Goal: Task Accomplishment & Management: Manage account settings

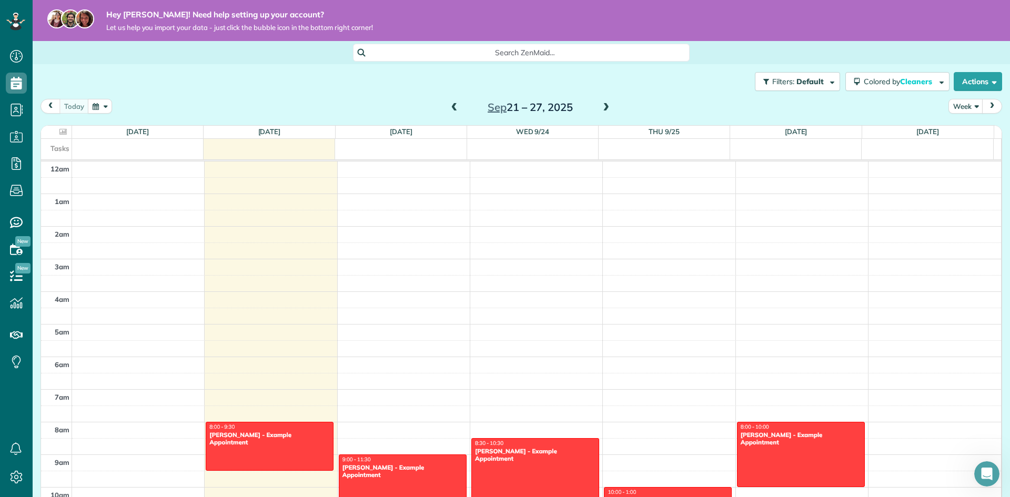
scroll to position [53, 0]
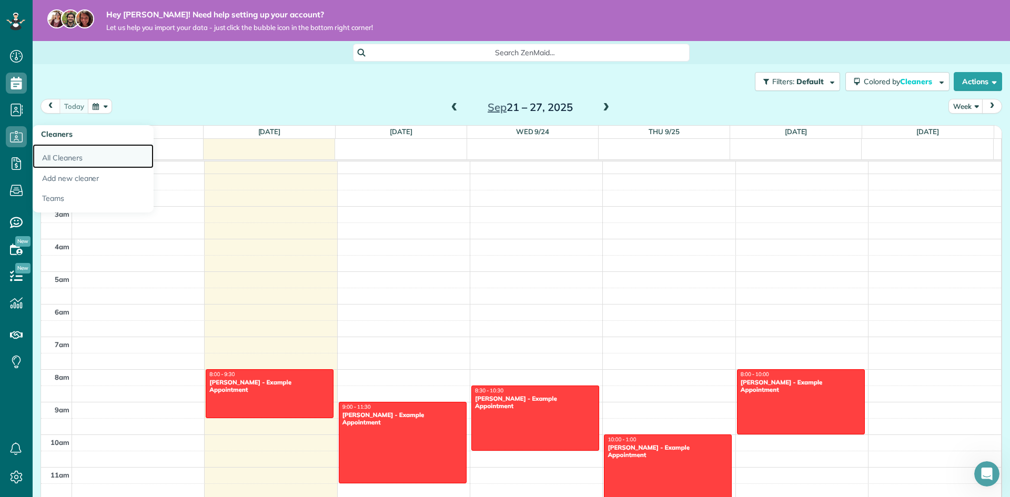
click at [71, 156] on link "All Cleaners" at bounding box center [93, 156] width 121 height 24
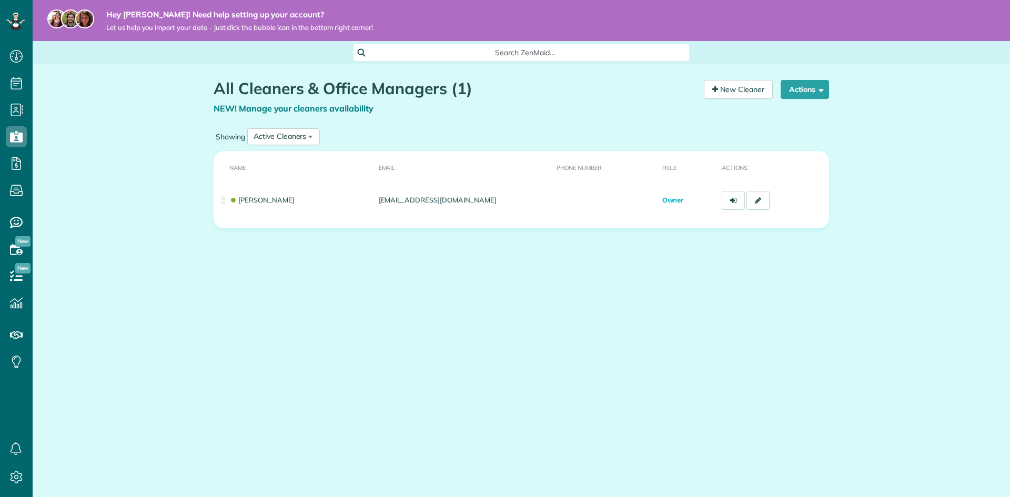
scroll to position [5, 5]
drag, startPoint x: 491, startPoint y: 253, endPoint x: 485, endPoint y: 253, distance: 5.8
drag, startPoint x: 485, startPoint y: 253, endPoint x: 412, endPoint y: 243, distance: 73.8
click at [378, 252] on div "All Cleaners & Office Managers (1) NEW! Manage your cleaners availability Your …" at bounding box center [521, 184] width 631 height 241
click at [725, 91] on link "New Cleaner" at bounding box center [738, 89] width 69 height 19
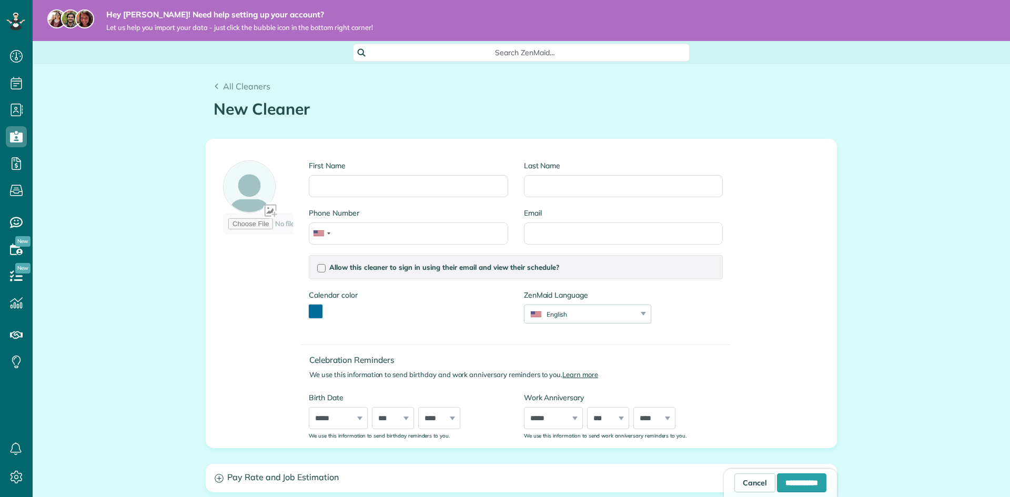
scroll to position [5, 5]
drag, startPoint x: 216, startPoint y: 204, endPoint x: 207, endPoint y: 201, distance: 8.8
drag, startPoint x: 207, startPoint y: 201, endPoint x: 158, endPoint y: 177, distance: 54.8
click at [154, 177] on div "All Cleaners New Cleaner Creating a New Employee [4 min] First Name Last Name P…" at bounding box center [522, 393] width 978 height 658
click at [358, 186] on input "First Name" at bounding box center [408, 186] width 199 height 22
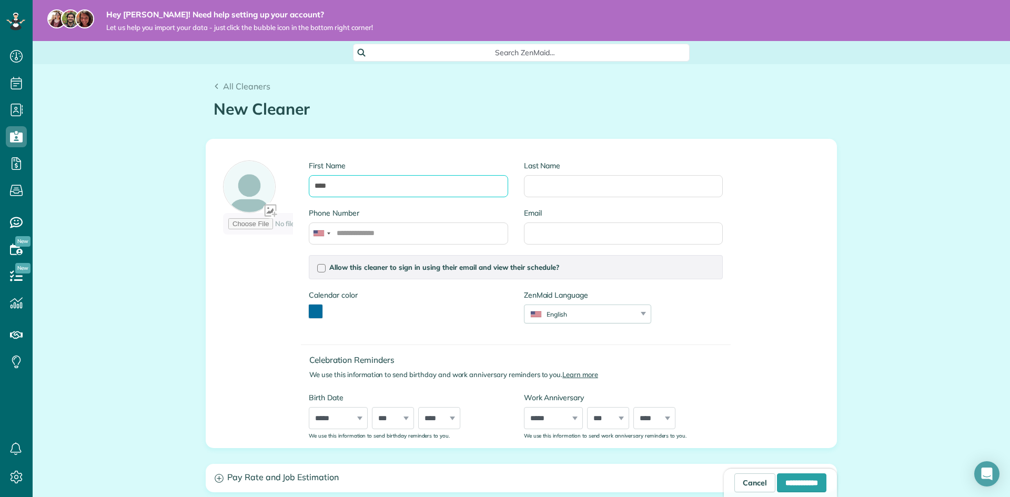
type input "****"
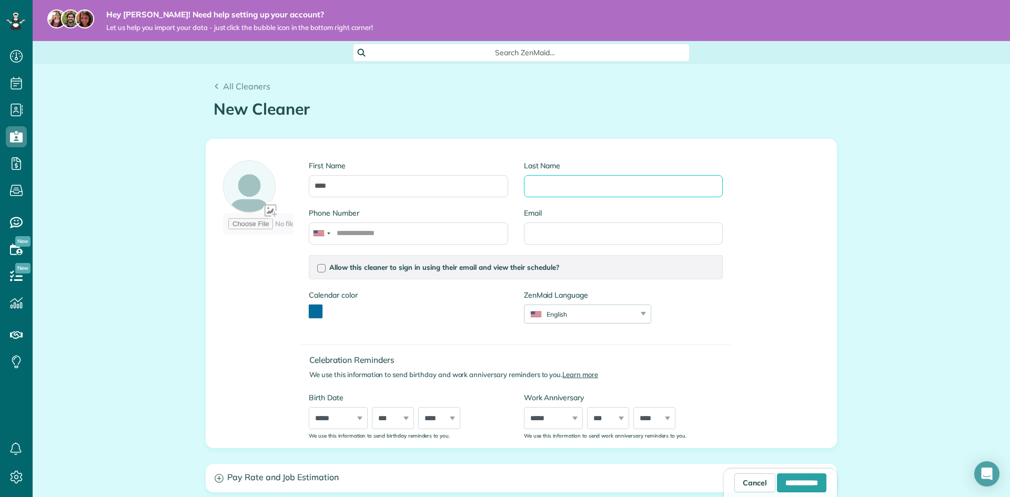
click at [602, 192] on input "Last Name" at bounding box center [623, 186] width 199 height 22
type input "********"
click at [426, 236] on input "Phone Number" at bounding box center [408, 234] width 199 height 22
type input "**********"
click at [234, 295] on div "**********" at bounding box center [473, 294] width 516 height 292
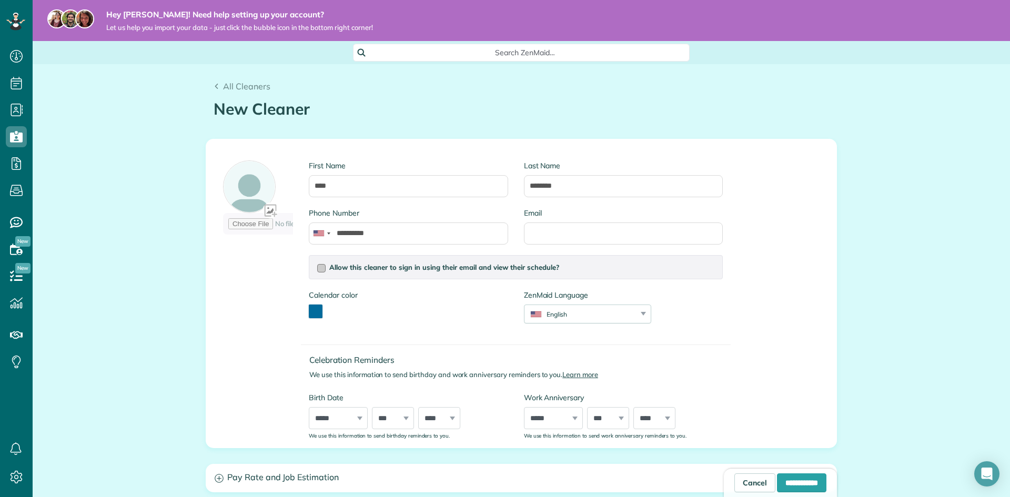
click at [317, 268] on div at bounding box center [321, 268] width 8 height 8
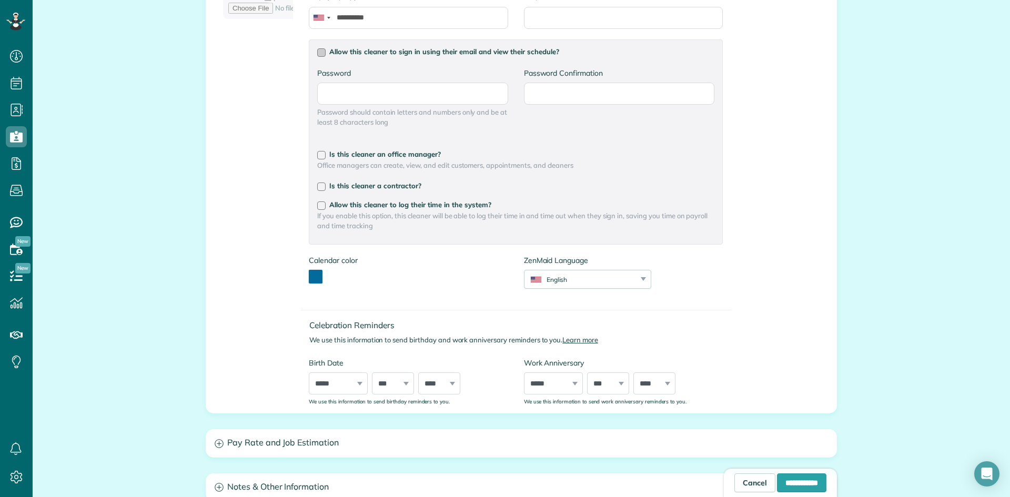
scroll to position [263, 0]
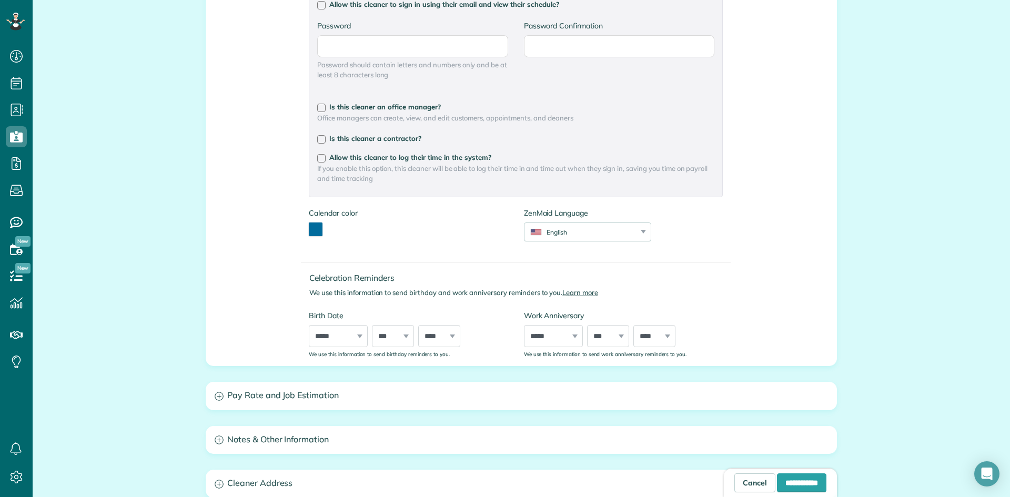
click at [319, 227] on div "Calendar color *******" at bounding box center [333, 222] width 48 height 28
click at [309, 226] on button "toggle color picker dialog" at bounding box center [316, 230] width 14 height 14
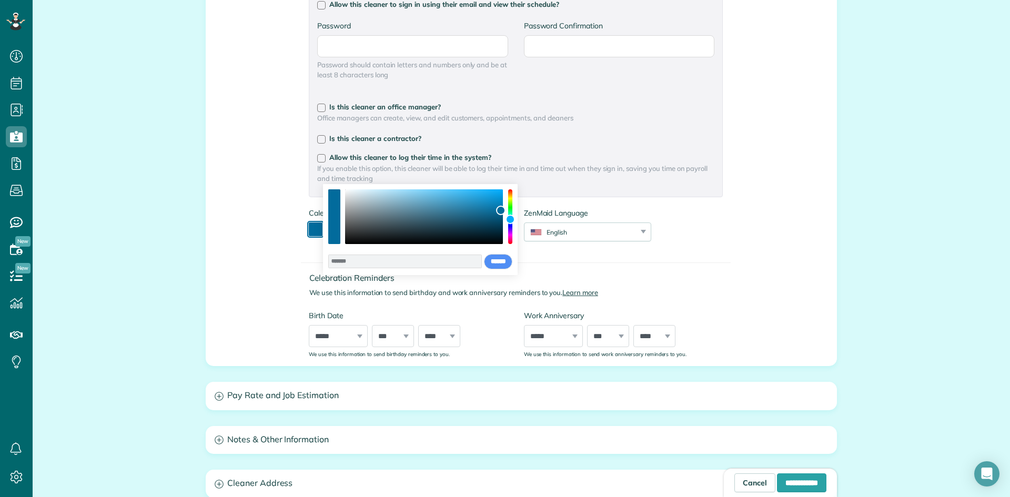
click at [309, 227] on button "toggle color picker dialog" at bounding box center [316, 230] width 14 height 14
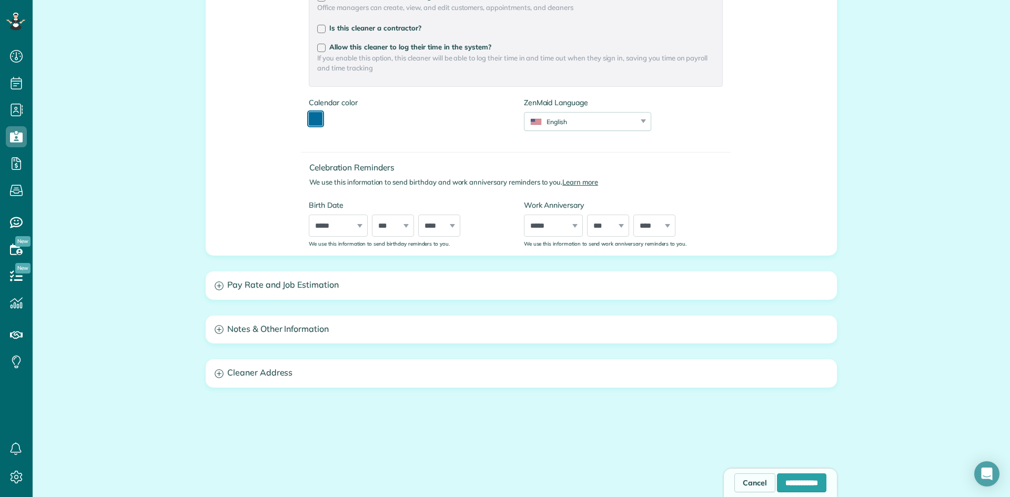
scroll to position [406, 0]
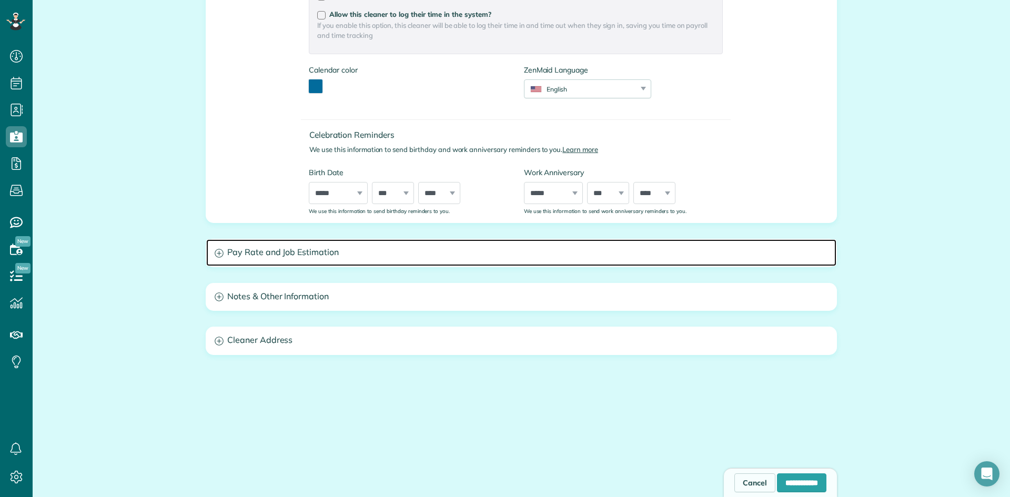
click at [304, 244] on h3 "Pay Rate and Job Estimation" at bounding box center [521, 252] width 630 height 27
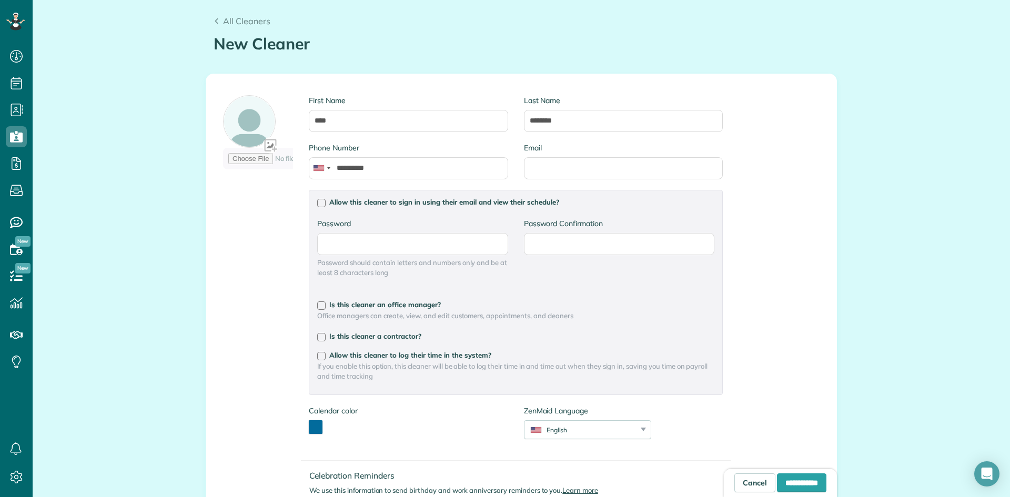
scroll to position [0, 0]
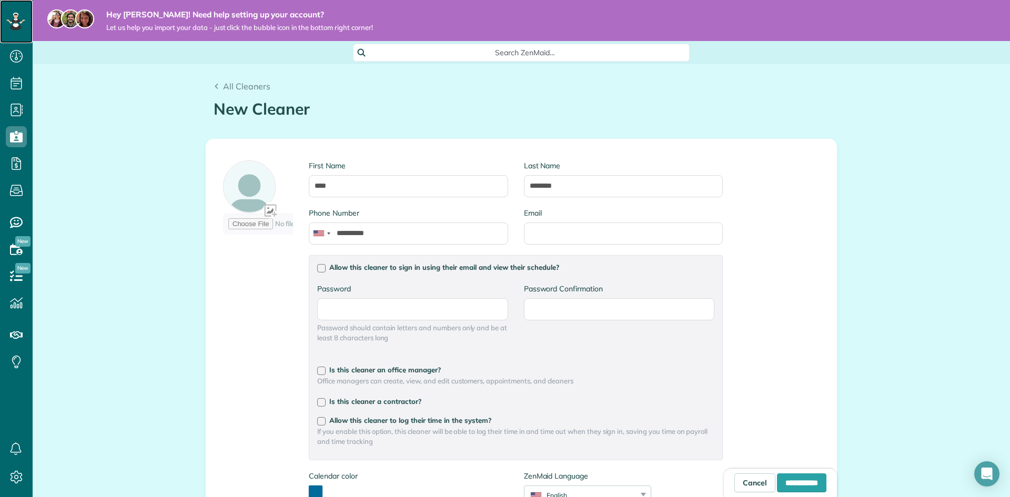
click at [21, 15] on icon at bounding box center [15, 22] width 19 height 18
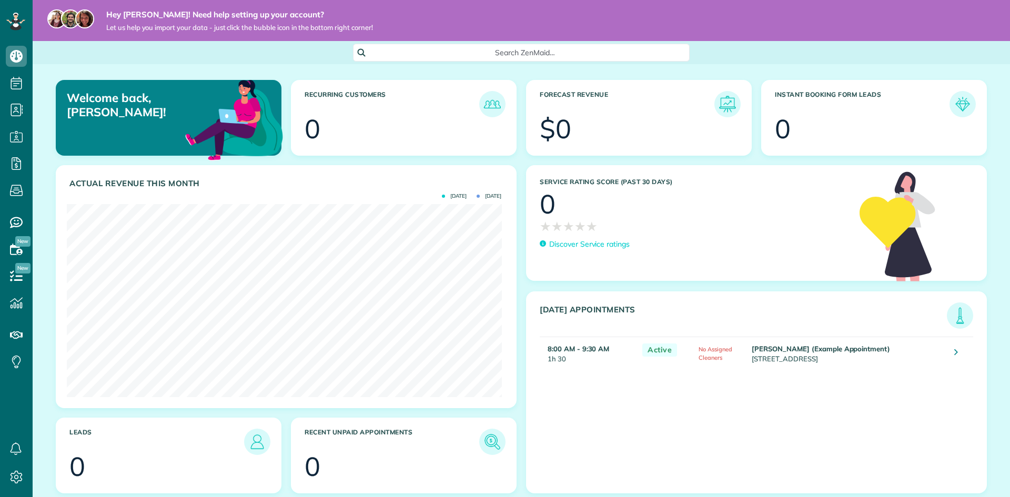
scroll to position [193, 435]
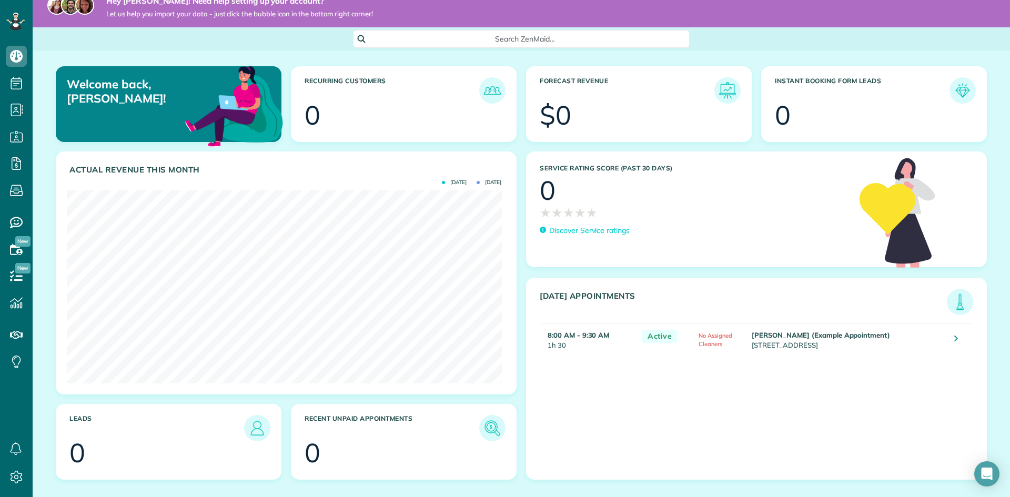
scroll to position [25, 0]
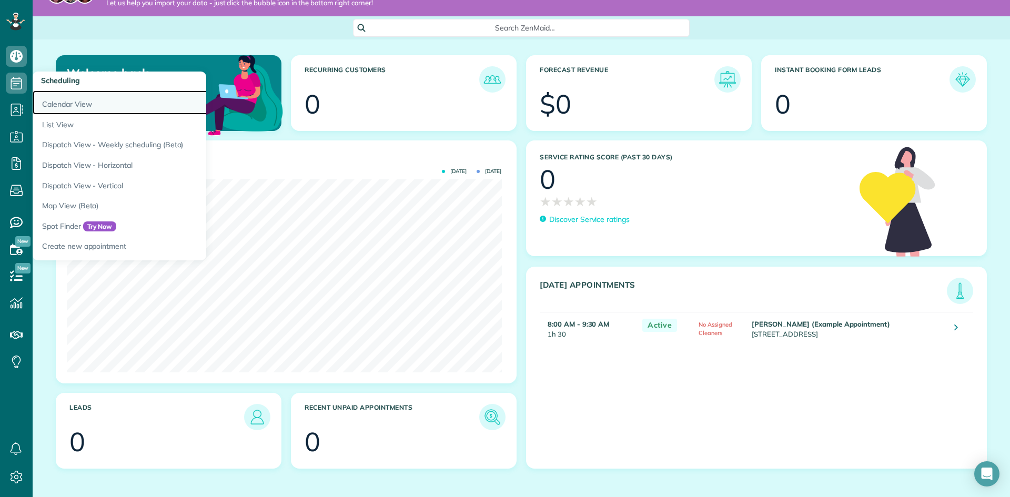
click at [61, 97] on link "Calendar View" at bounding box center [164, 103] width 263 height 24
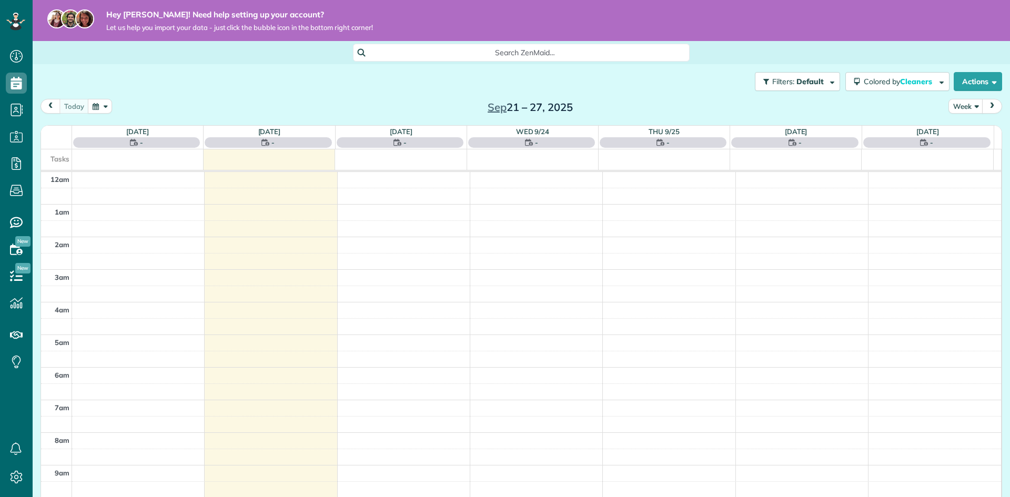
scroll to position [229, 0]
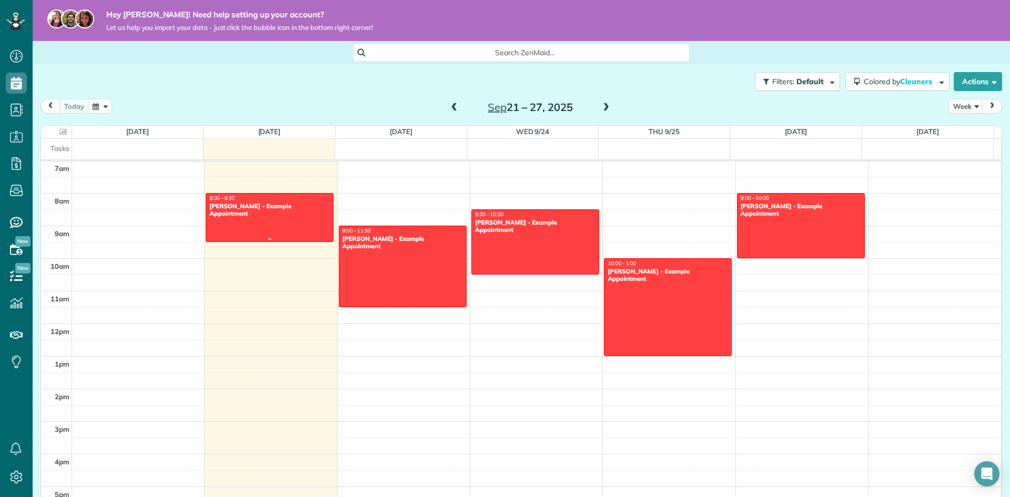
click at [246, 219] on div at bounding box center [269, 218] width 127 height 48
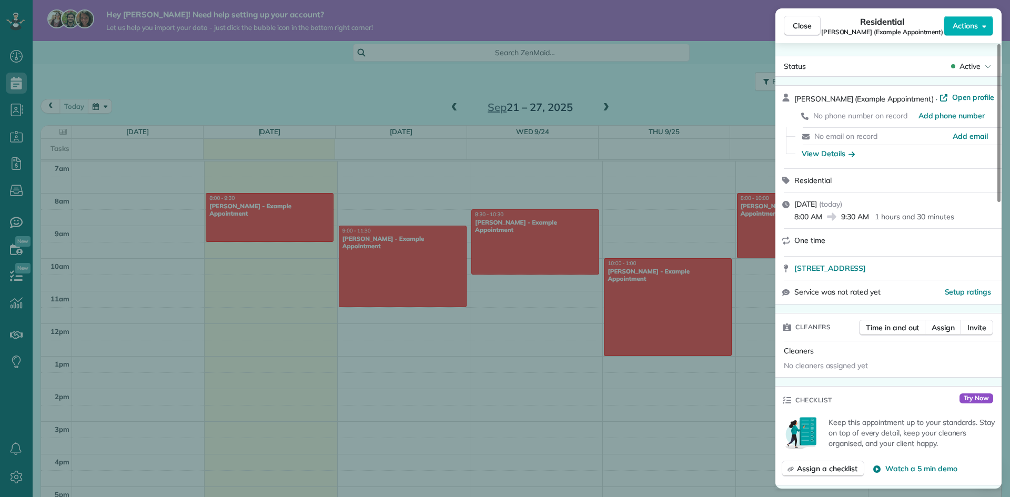
scroll to position [53, 0]
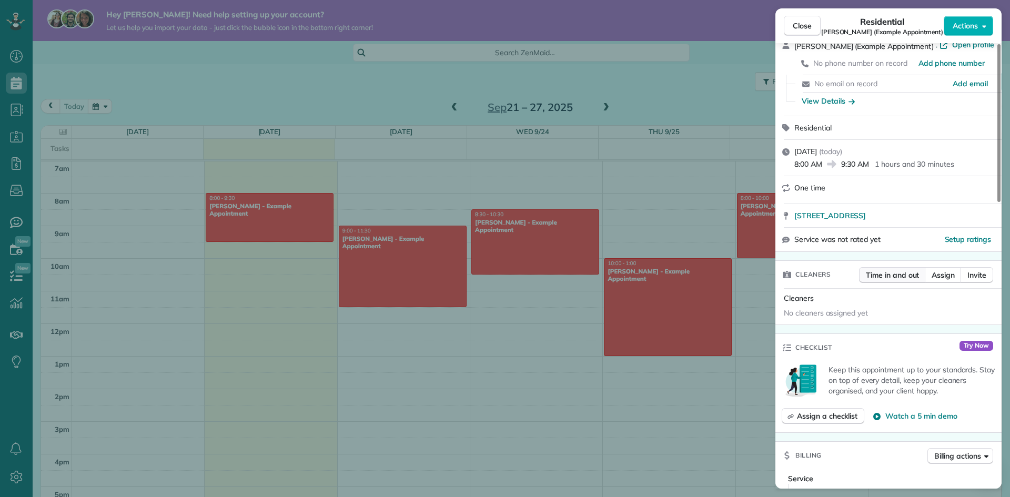
click at [900, 273] on span "Time in and out" at bounding box center [892, 275] width 53 height 11
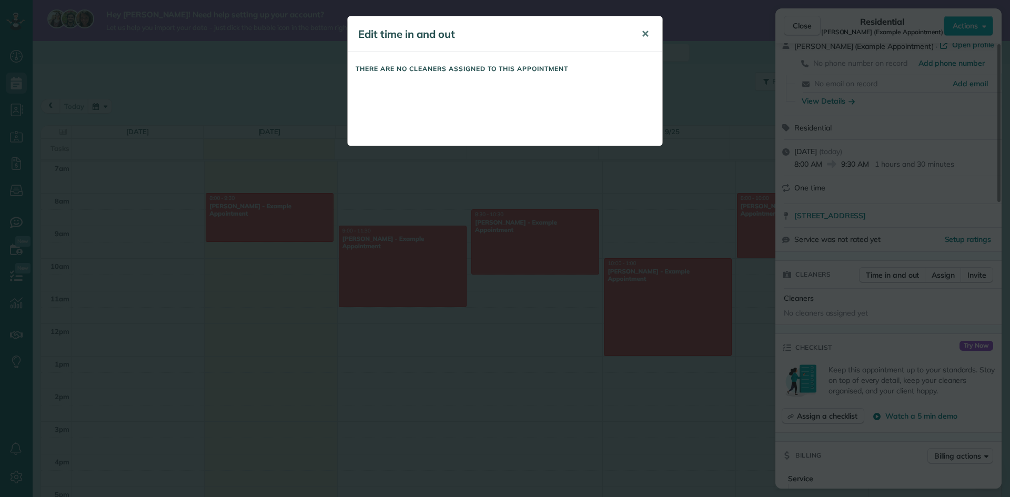
click at [647, 31] on span "✕" at bounding box center [645, 34] width 8 height 12
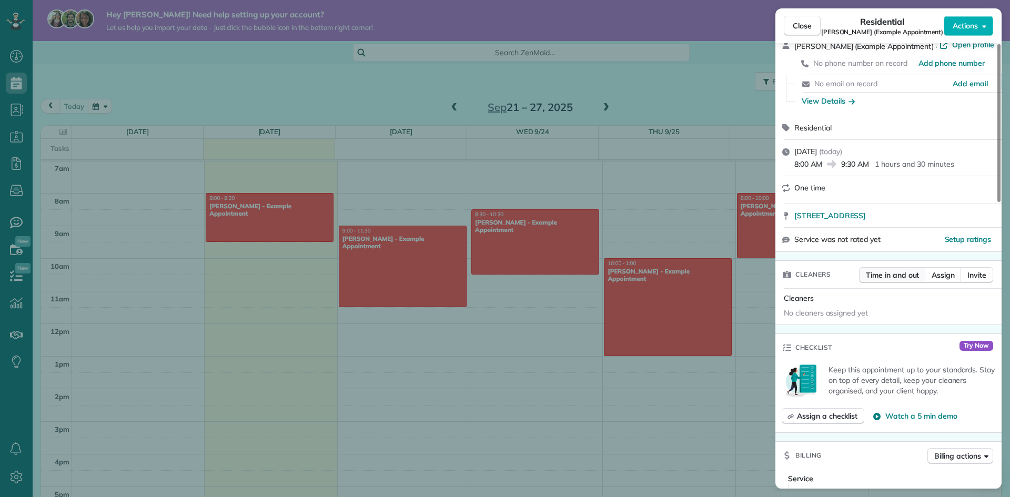
scroll to position [158, 0]
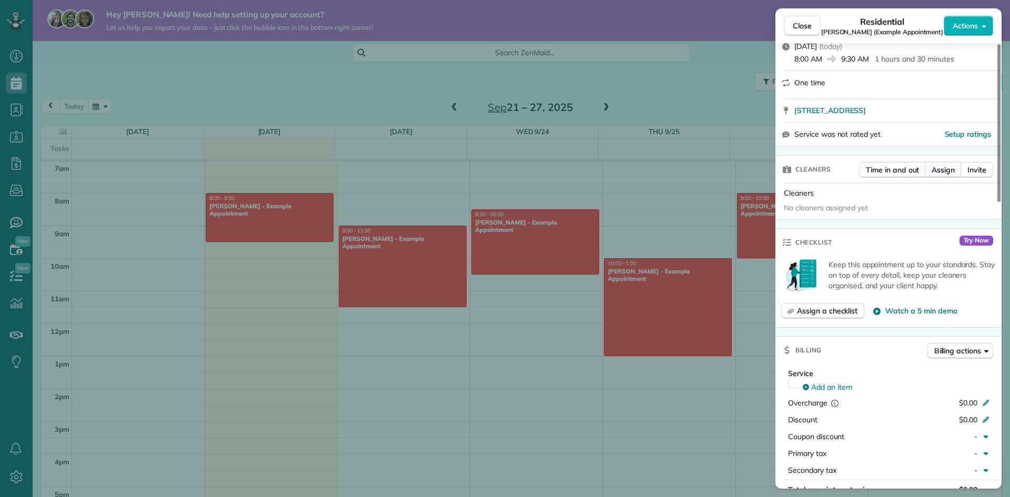
click at [932, 169] on span "Assign" at bounding box center [943, 170] width 23 height 11
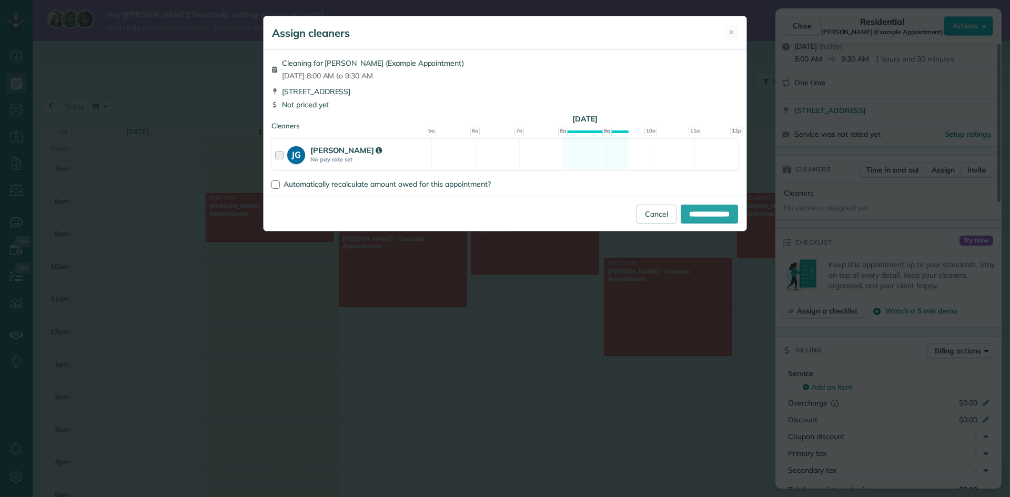
click at [283, 154] on div at bounding box center [281, 154] width 12 height 19
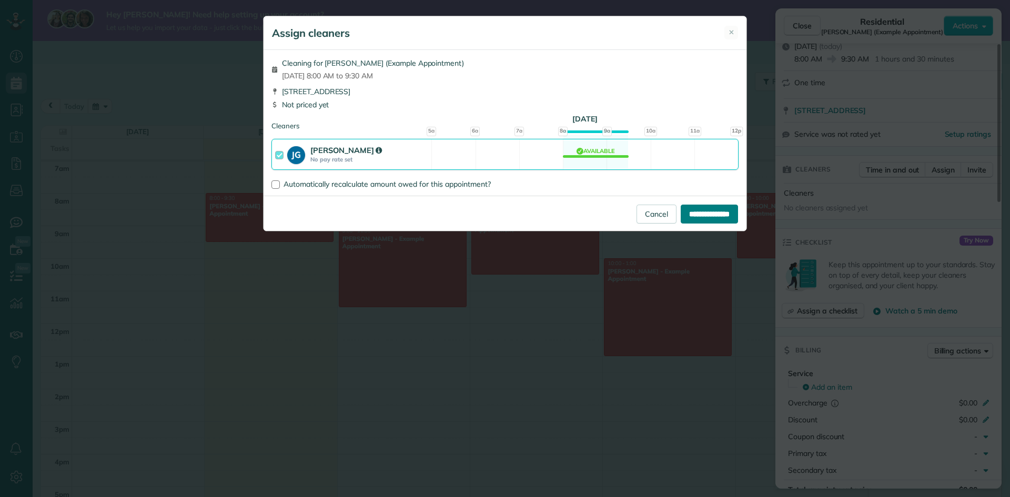
click at [710, 213] on input "**********" at bounding box center [709, 214] width 57 height 19
type input "**********"
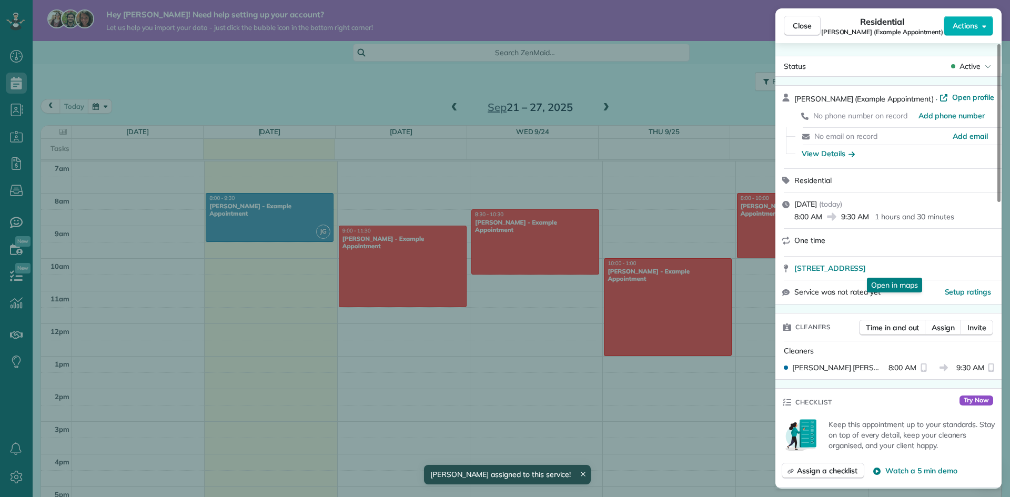
scroll to position [105, 0]
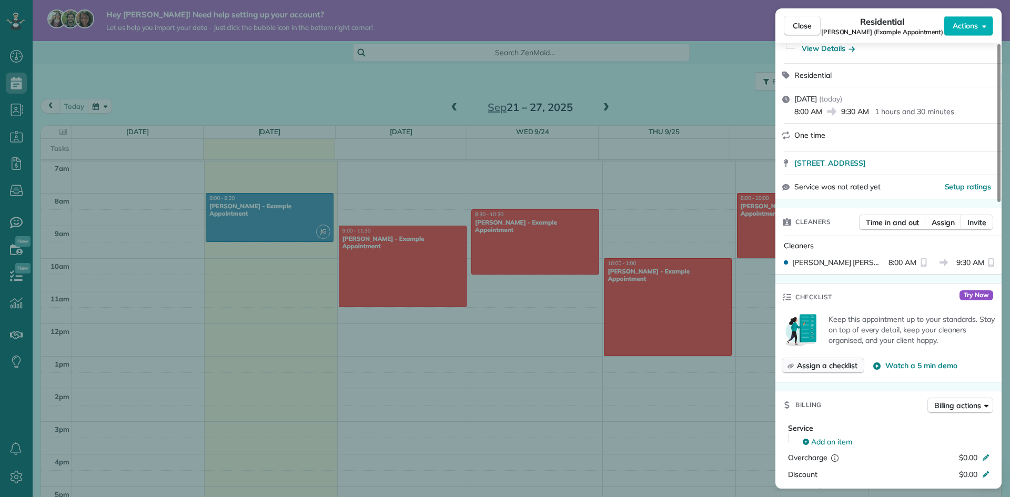
click at [824, 364] on span "Assign a checklist" at bounding box center [827, 365] width 61 height 11
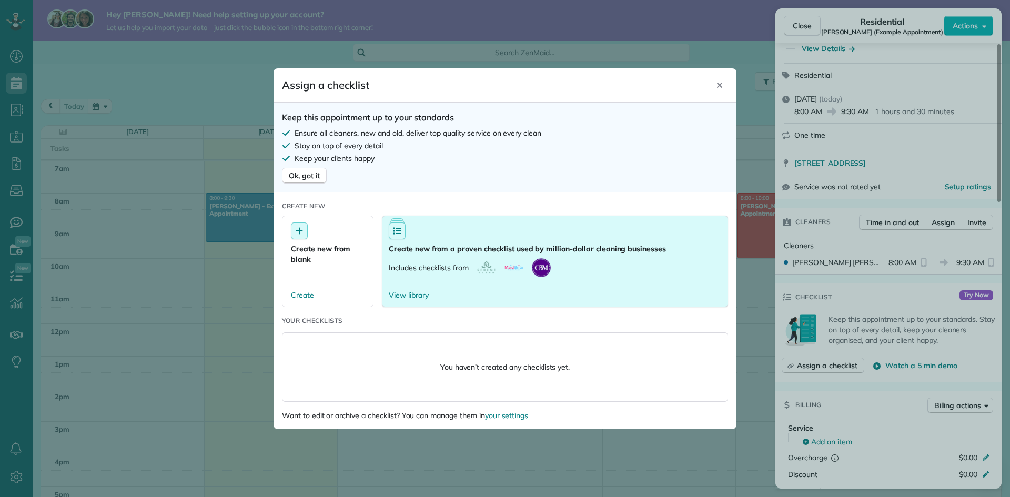
click at [404, 232] on div at bounding box center [397, 231] width 17 height 17
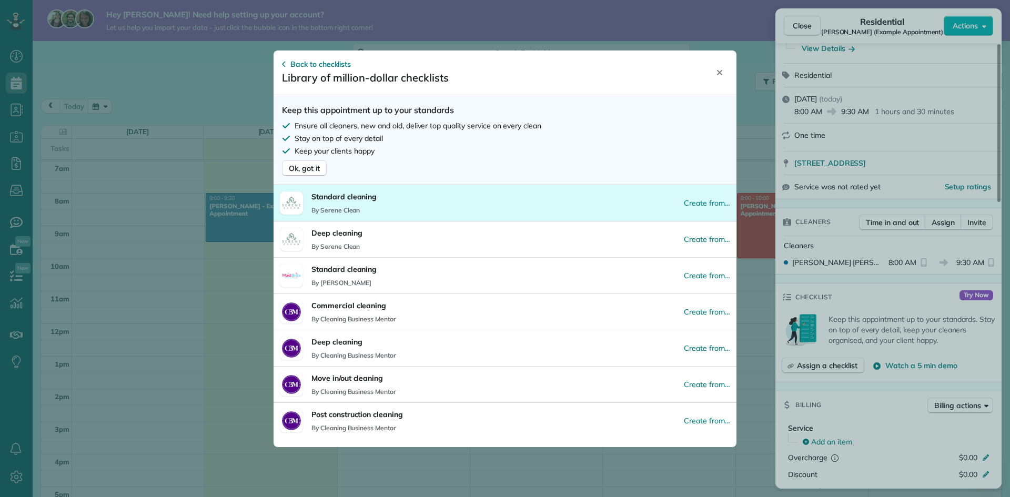
click at [692, 208] on button "Standard cleaning By Serene Clean Create from…" at bounding box center [505, 203] width 463 height 36
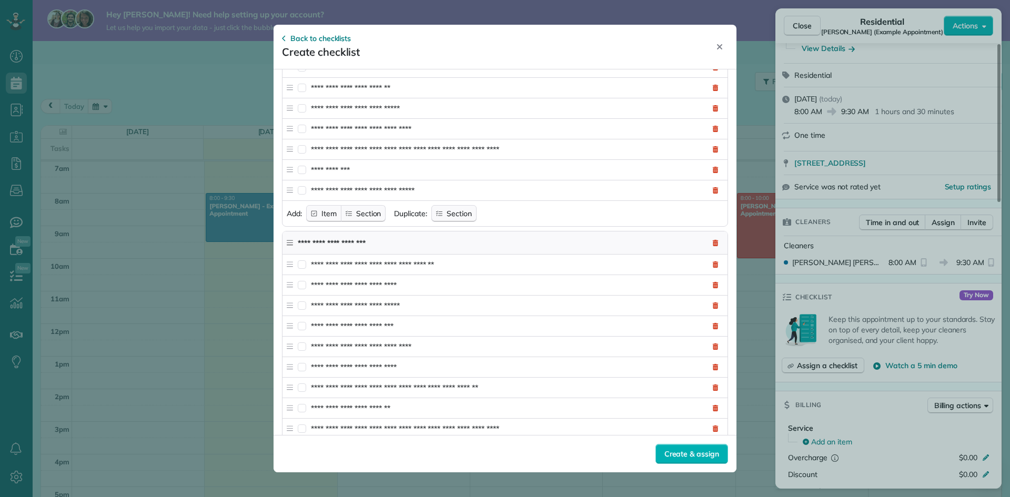
scroll to position [868, 0]
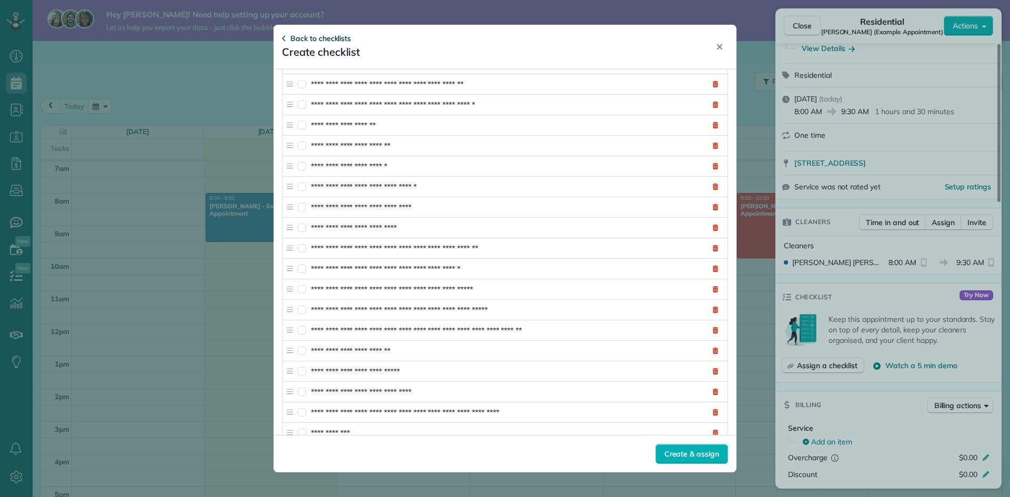
click at [325, 38] on span "Back to checklists" at bounding box center [320, 38] width 61 height 11
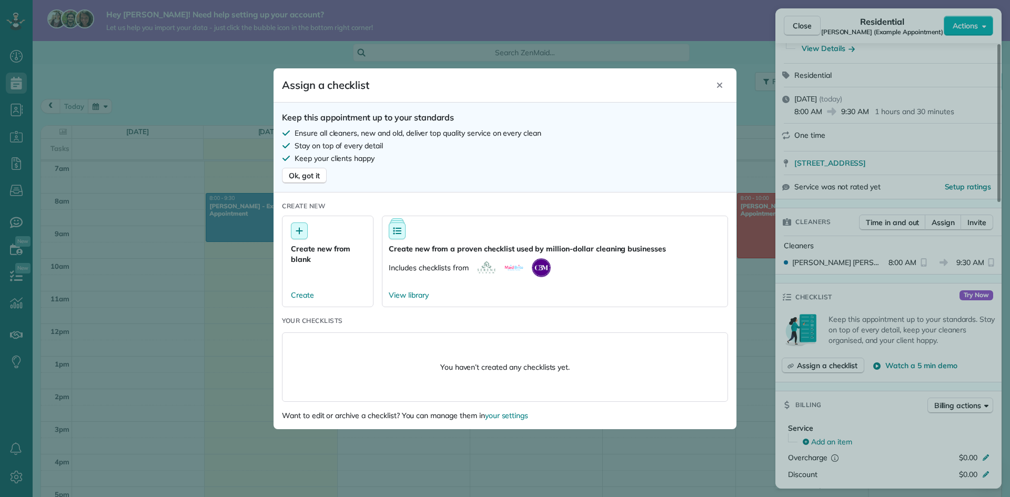
click at [447, 177] on div "Keep this appointment up to your standards Ensure all cleaners, new and old, de…" at bounding box center [505, 148] width 463 height 90
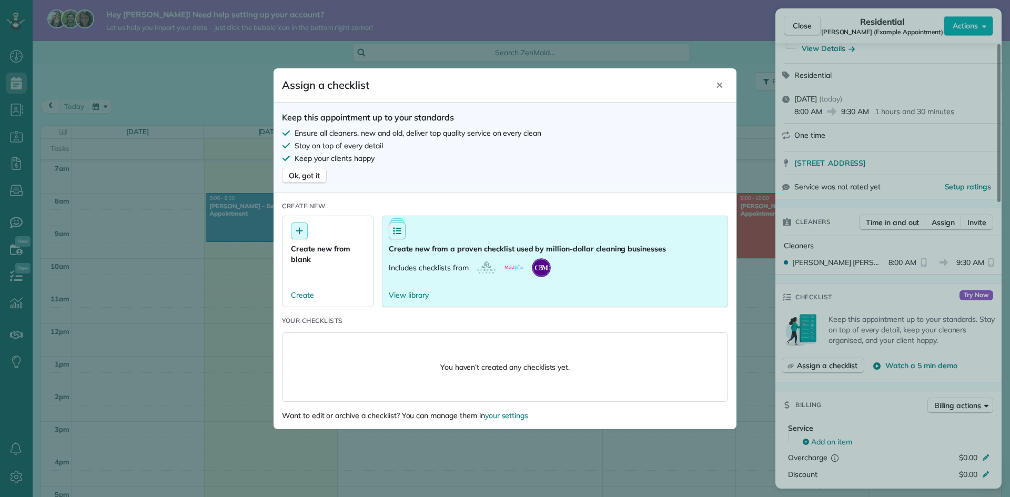
click at [459, 244] on span "Create new from a proven checklist used by million-dollar cleaning businesses" at bounding box center [527, 249] width 277 height 11
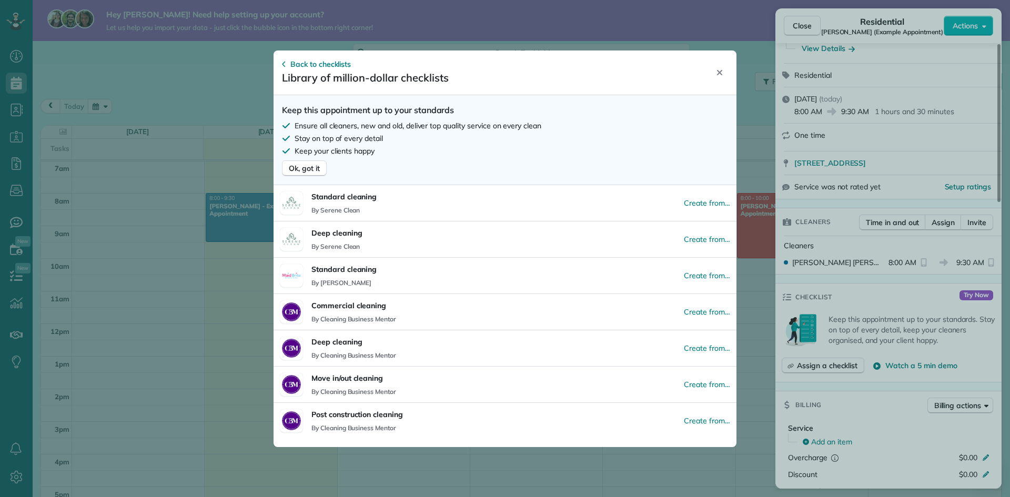
drag, startPoint x: 460, startPoint y: 166, endPoint x: 402, endPoint y: 108, distance: 82.2
click at [460, 163] on div "Keep this appointment up to your standards Ensure all cleaners, new and old, de…" at bounding box center [505, 140] width 463 height 90
click at [290, 65] on div "Back to checklists" at bounding box center [316, 64] width 69 height 11
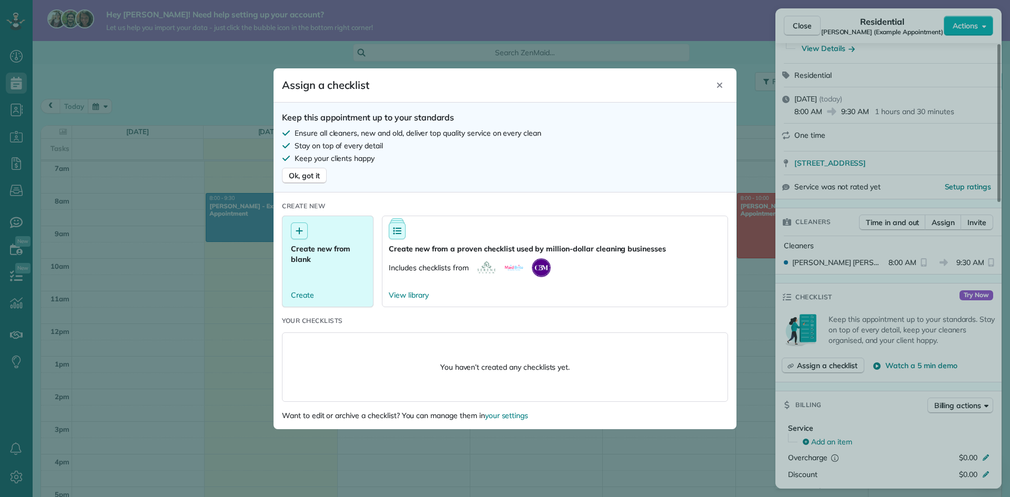
click at [344, 237] on div "Create new from blank" at bounding box center [328, 244] width 74 height 42
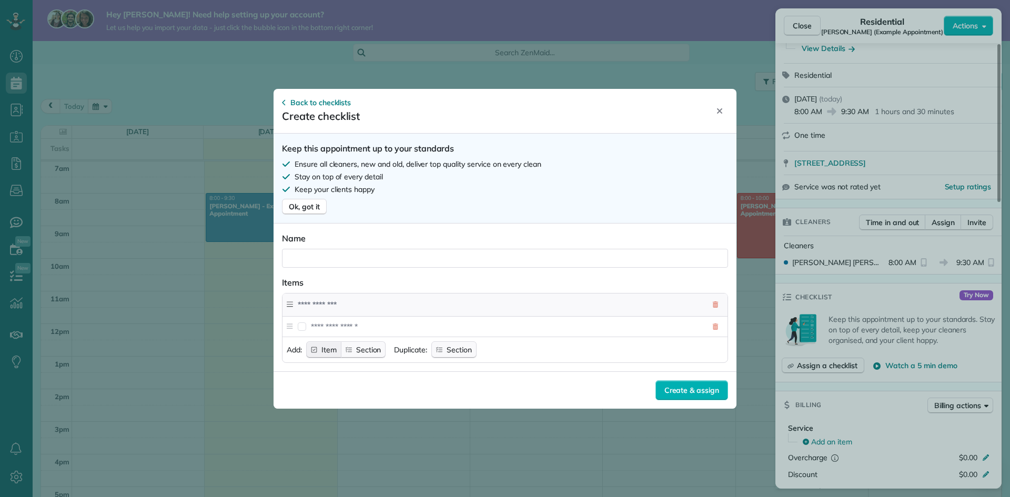
click at [329, 349] on span "Item" at bounding box center [329, 349] width 15 height 7
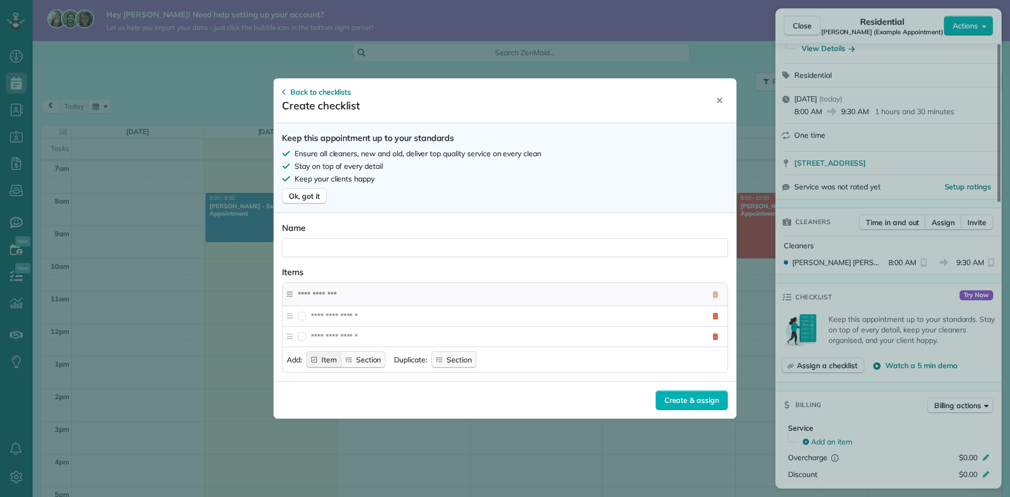
click at [328, 351] on button "Item" at bounding box center [323, 359] width 35 height 17
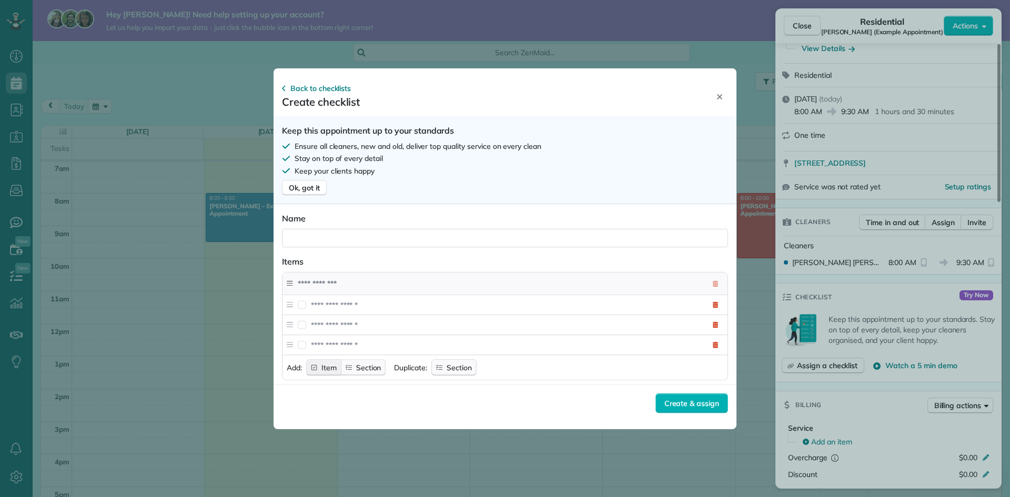
click at [328, 351] on input at bounding box center [506, 344] width 393 height 19
click at [324, 326] on input at bounding box center [506, 327] width 393 height 20
click at [297, 79] on span "Back to checklists" at bounding box center [320, 82] width 61 height 11
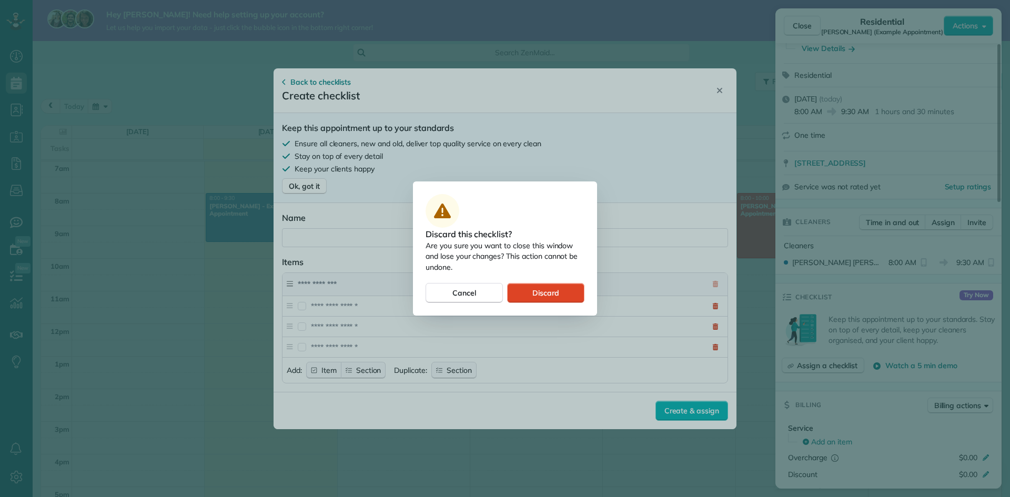
click at [535, 298] on span "Discard" at bounding box center [546, 293] width 27 height 11
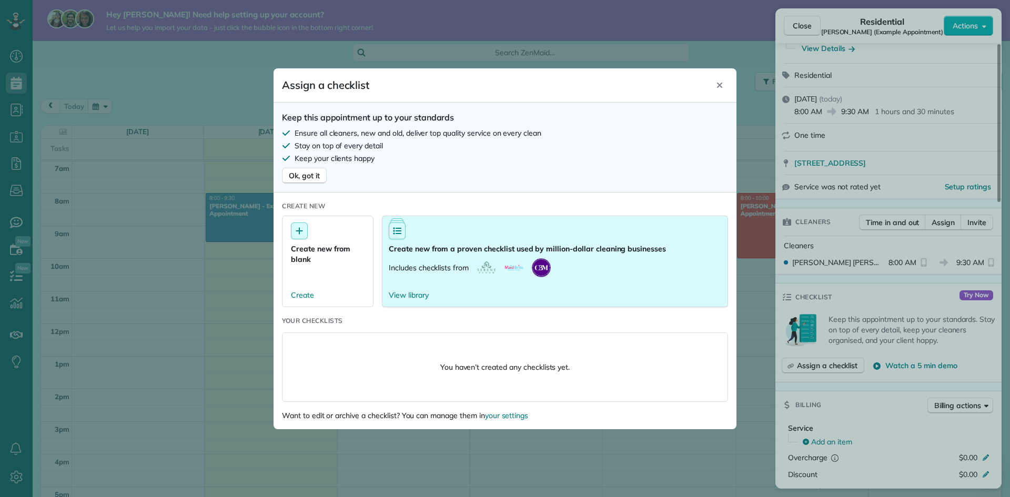
click at [432, 258] on div "Includes checklists from" at bounding box center [470, 267] width 162 height 19
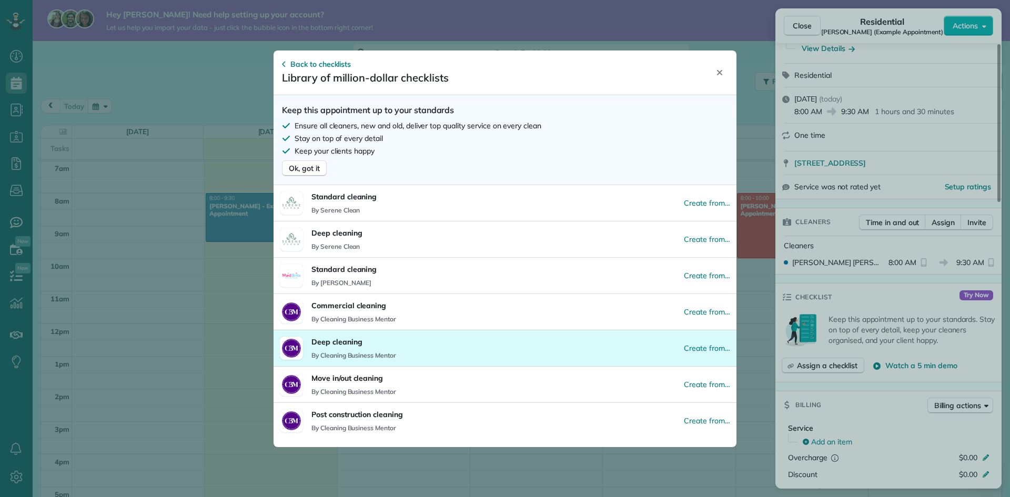
click at [401, 346] on button "Deep cleaning By Cleaning Business Mentor Create from…" at bounding box center [505, 348] width 463 height 36
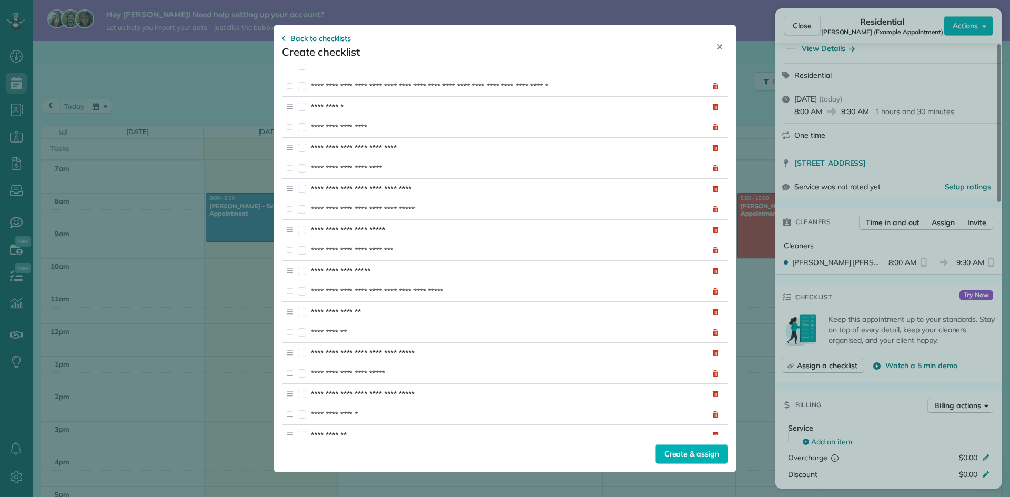
scroll to position [631, 0]
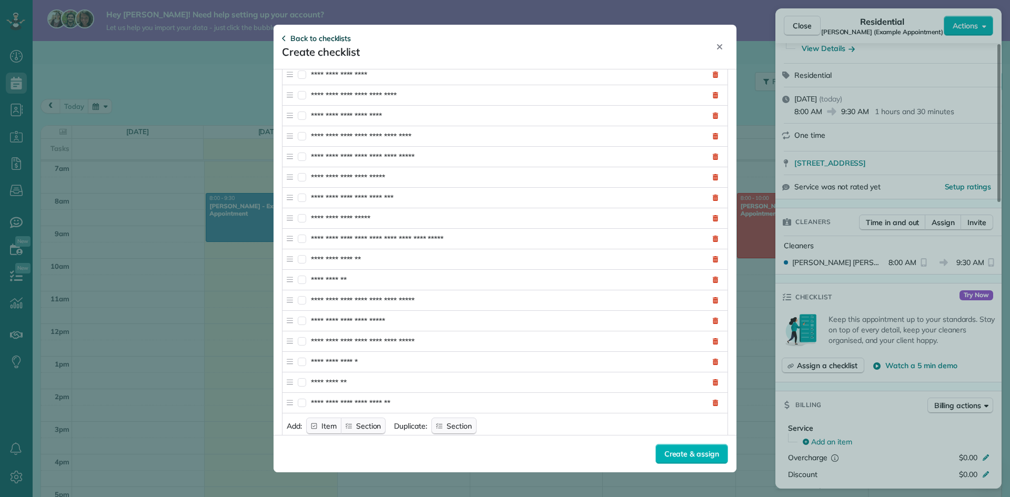
click at [294, 42] on span "Back to checklists" at bounding box center [320, 38] width 61 height 11
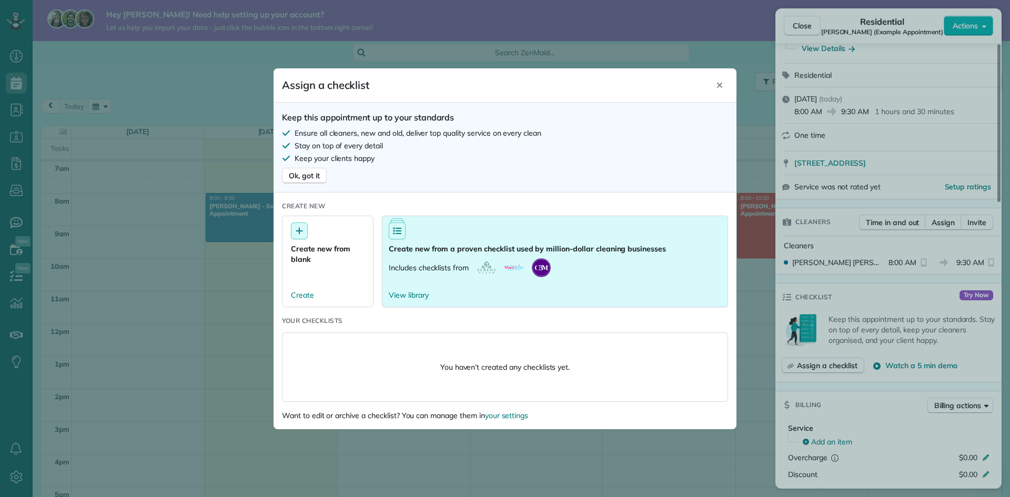
click at [493, 257] on button "Create new from a proven checklist used by million-dollar cleaning businesses I…" at bounding box center [555, 262] width 346 height 92
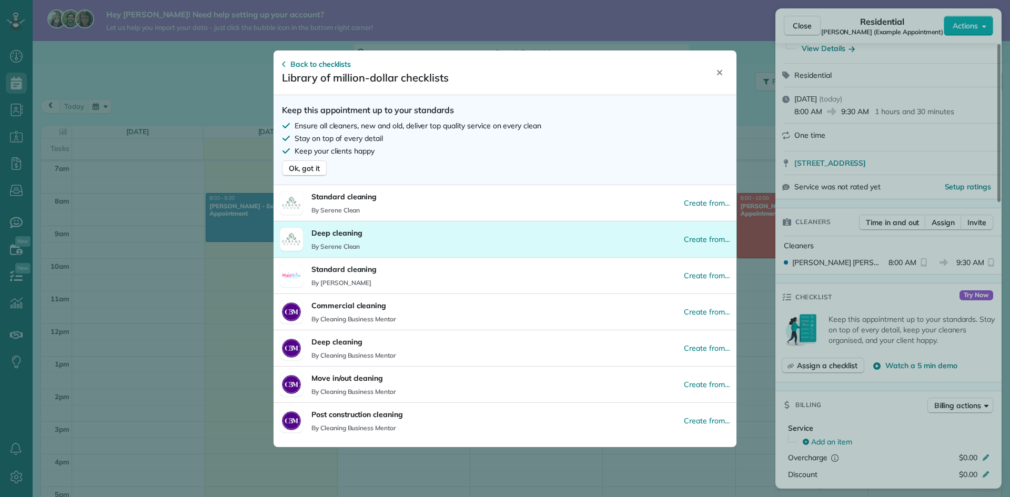
click at [483, 241] on button "Deep cleaning By Serene Clean Create from…" at bounding box center [505, 239] width 463 height 36
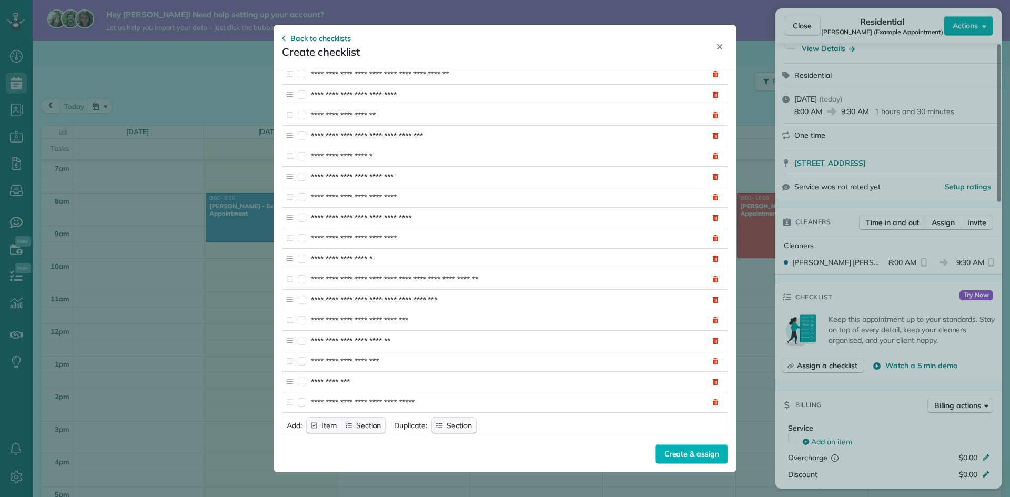
scroll to position [2788, 0]
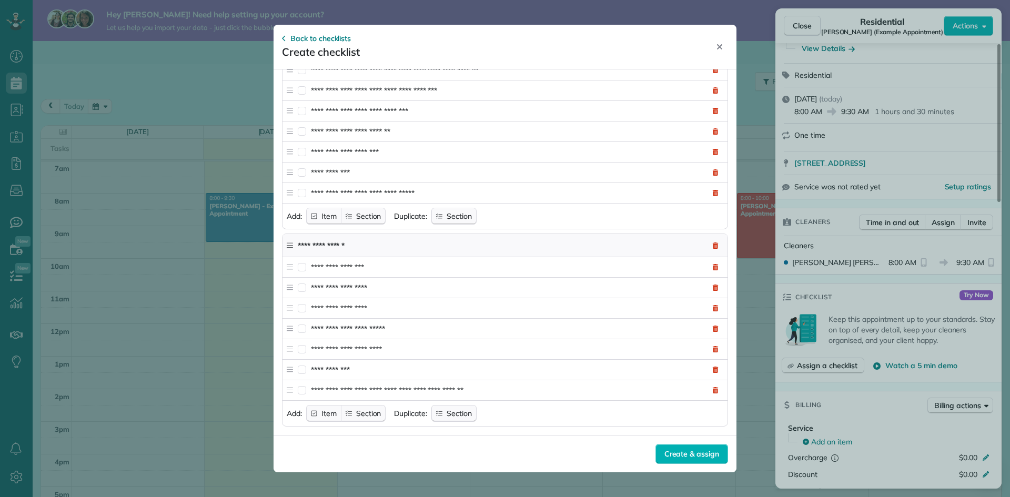
click at [317, 44] on div "Create checklist" at bounding box center [321, 52] width 78 height 17
click at [318, 41] on span "Back to checklists" at bounding box center [320, 38] width 61 height 11
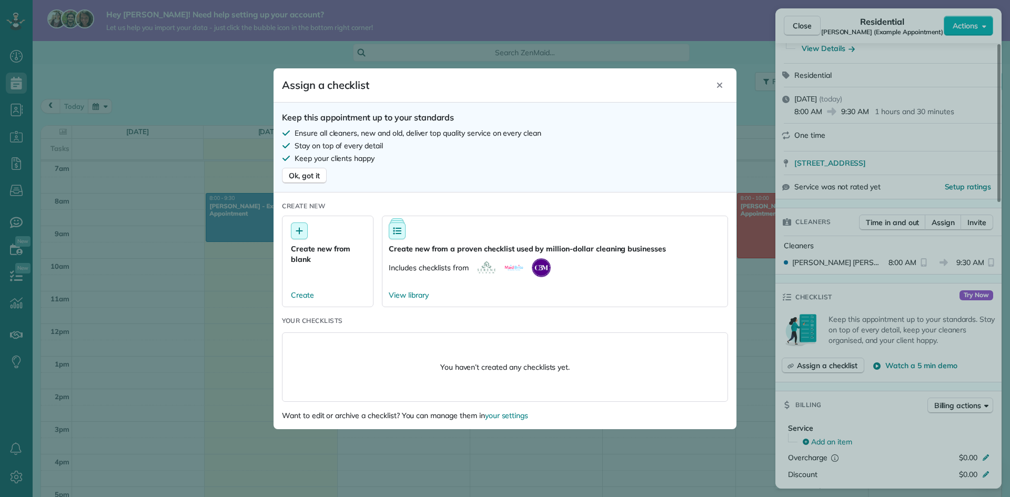
click at [718, 83] on icon "Close" at bounding box center [720, 85] width 8 height 8
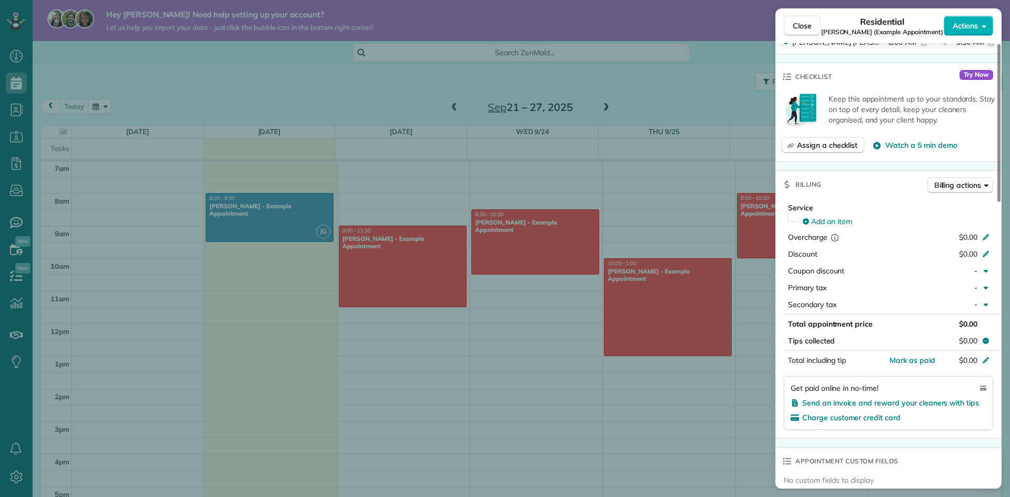
scroll to position [316, 0]
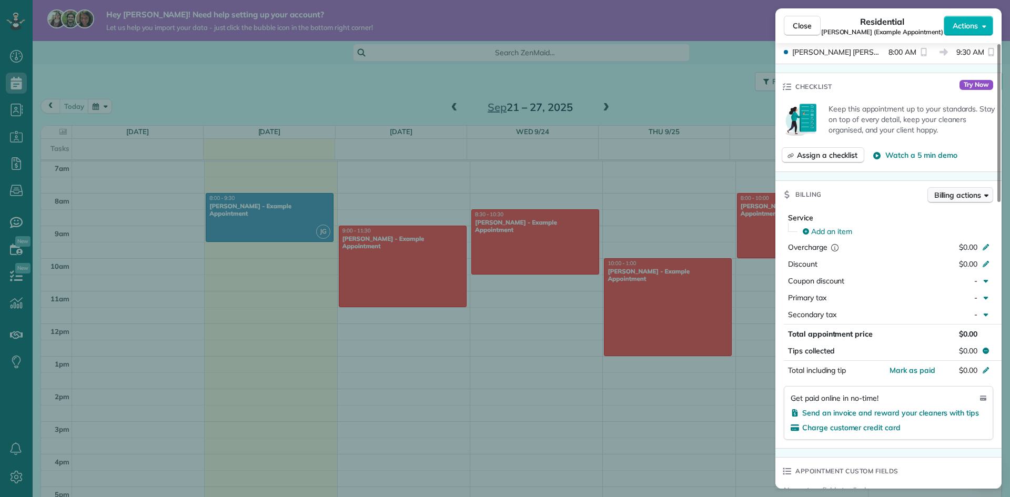
click at [935, 196] on span "Billing actions" at bounding box center [958, 195] width 47 height 11
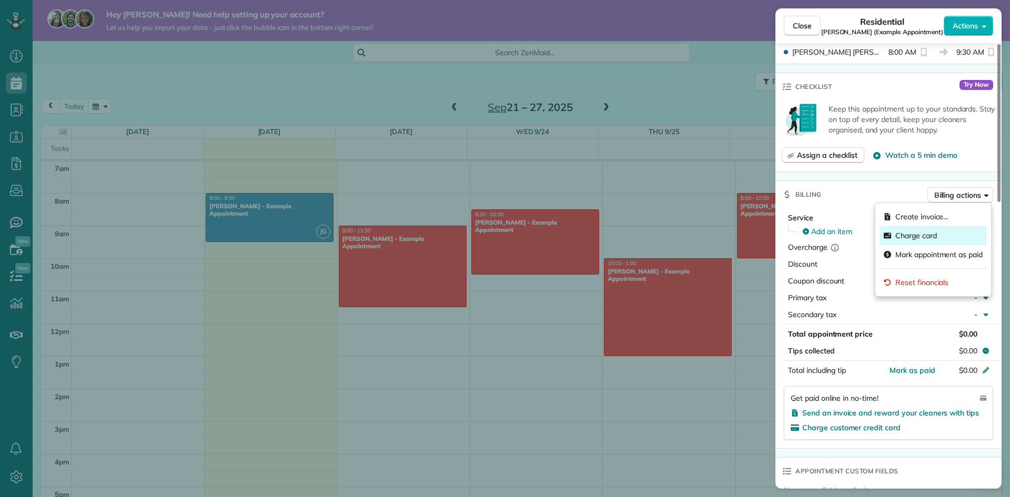
click at [923, 235] on span "Charge card" at bounding box center [917, 235] width 42 height 11
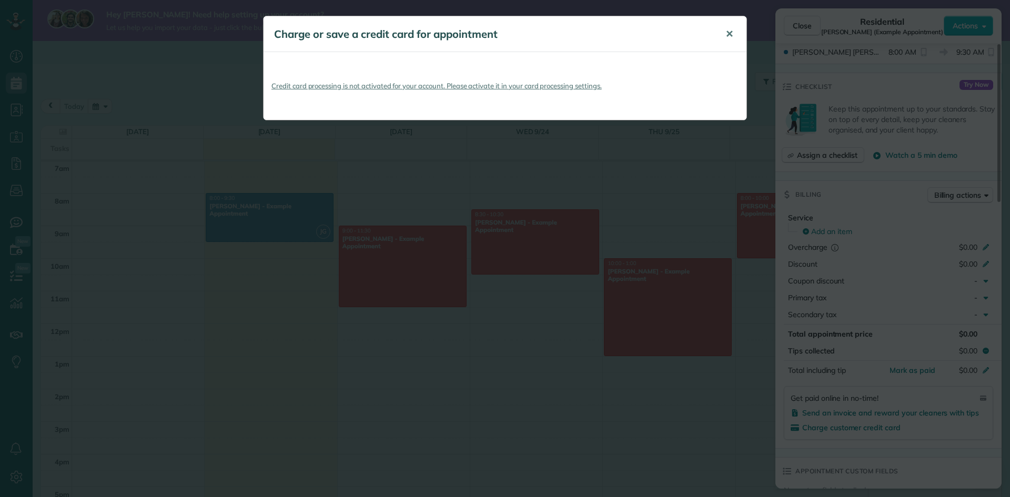
click at [730, 32] on span "✕" at bounding box center [730, 34] width 8 height 12
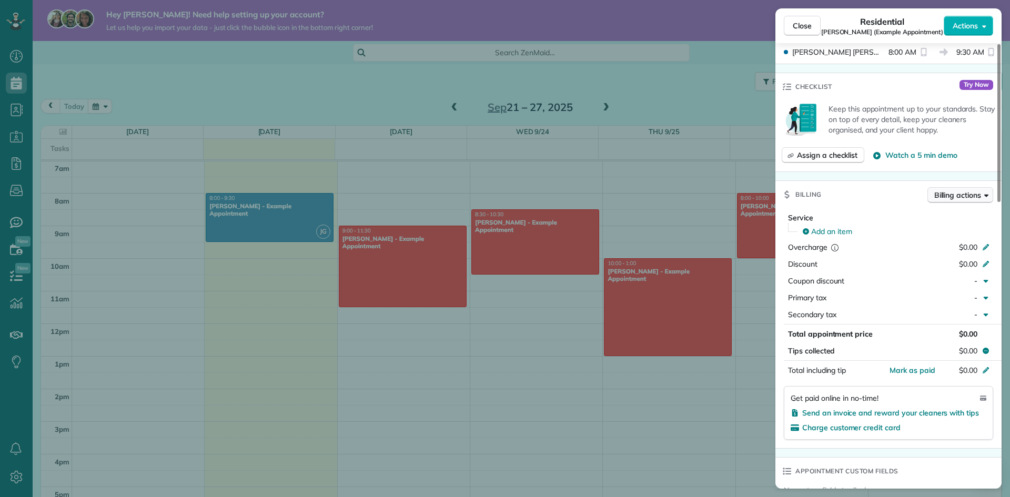
click at [972, 0] on div "Close Residential Debbie Sardone (Example Appointment) Actions Status Active De…" at bounding box center [505, 0] width 1010 height 0
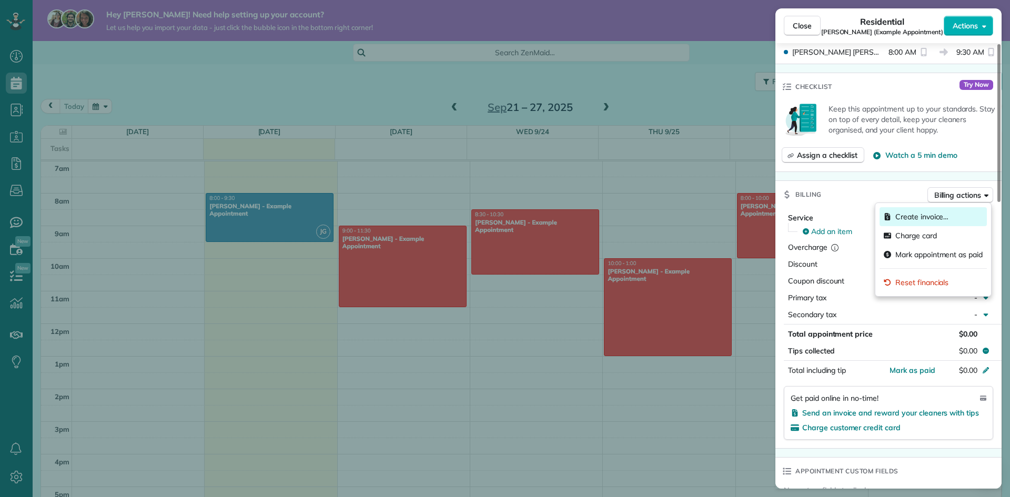
click at [964, 215] on div "Create invoice…" at bounding box center [933, 216] width 107 height 19
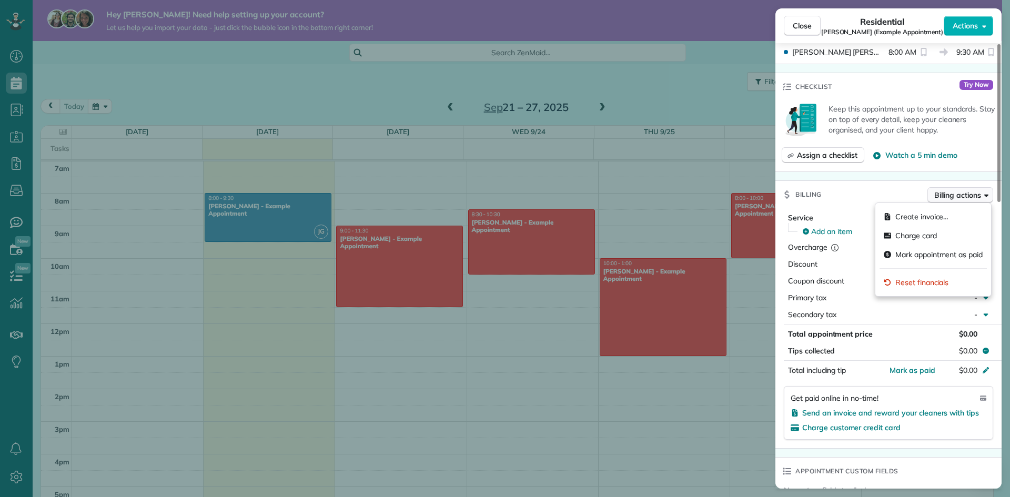
click at [948, 196] on span "Billing actions" at bounding box center [958, 195] width 47 height 11
click at [939, 216] on span "Create invoice…" at bounding box center [922, 217] width 53 height 11
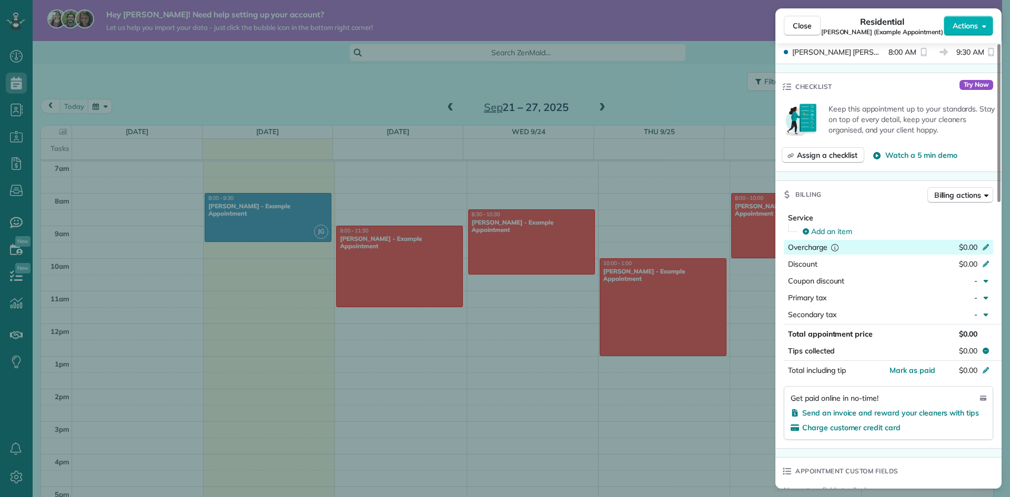
click at [962, 250] on span "$0.00" at bounding box center [968, 247] width 18 height 9
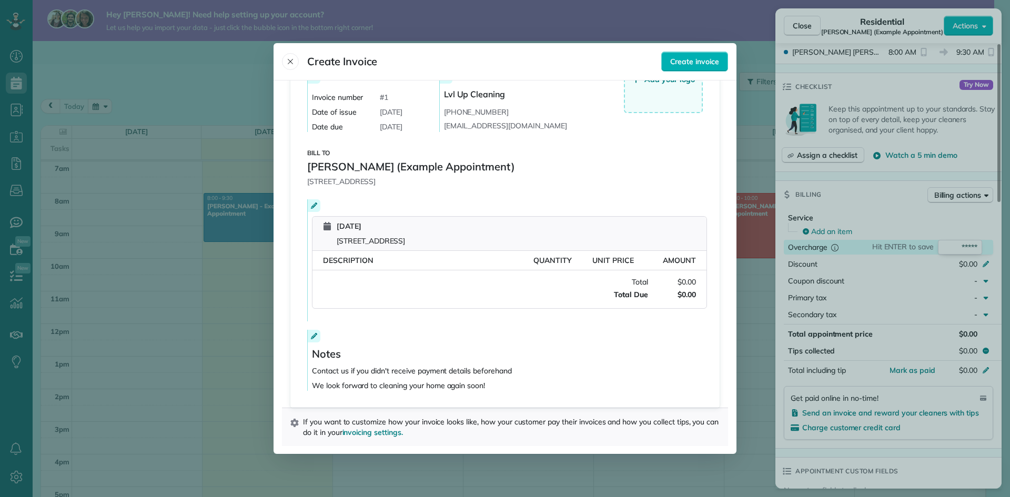
scroll to position [0, 0]
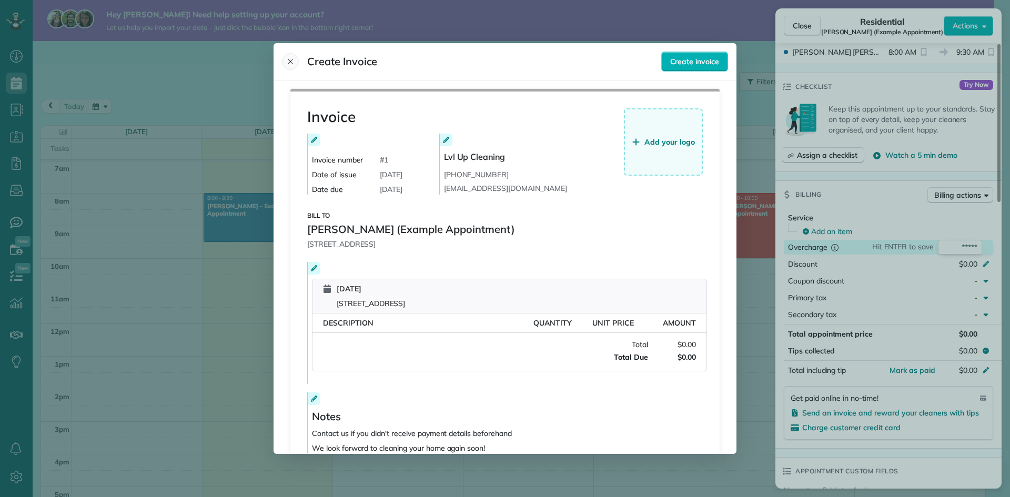
click at [289, 60] on icon "Close" at bounding box center [290, 61] width 5 height 5
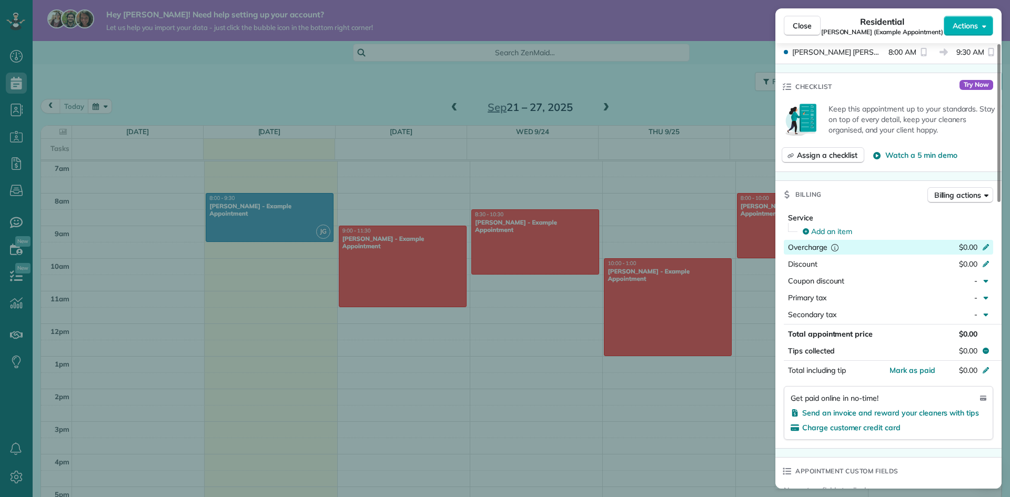
click at [892, 213] on div "Service Add an item Overcharge $0.00 Discount $0.00 Coupon discount - Primary t…" at bounding box center [889, 328] width 226 height 240
click at [958, 196] on span "Billing actions" at bounding box center [958, 195] width 47 height 11
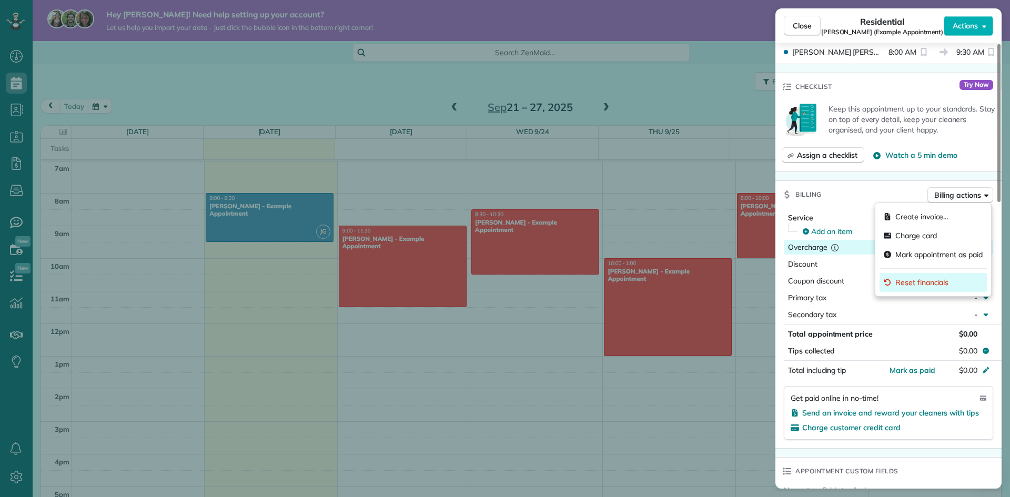
click at [925, 283] on span "Reset financials" at bounding box center [922, 282] width 53 height 11
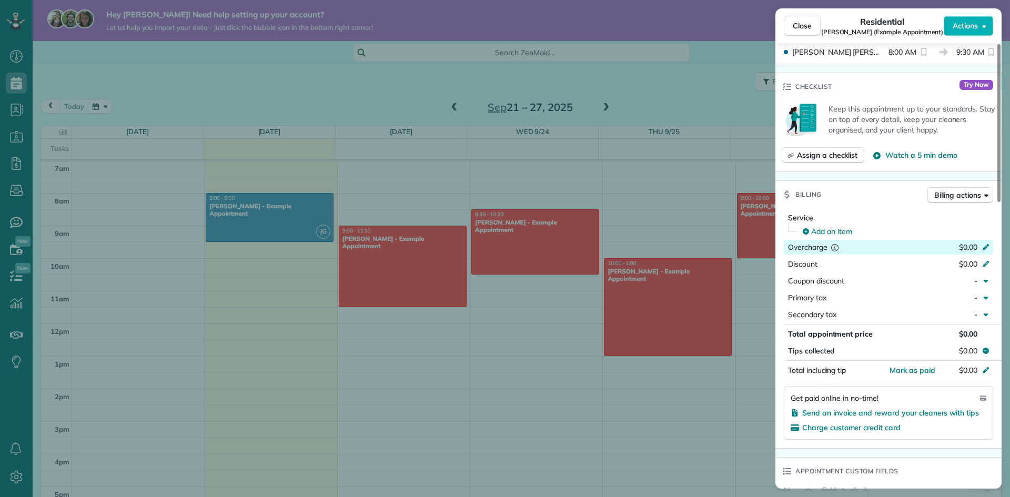
drag, startPoint x: 841, startPoint y: 370, endPoint x: 907, endPoint y: 203, distance: 179.8
drag, startPoint x: 907, startPoint y: 203, endPoint x: 885, endPoint y: 190, distance: 25.7
click at [885, 190] on div "Billing Billing actions" at bounding box center [889, 194] width 226 height 27
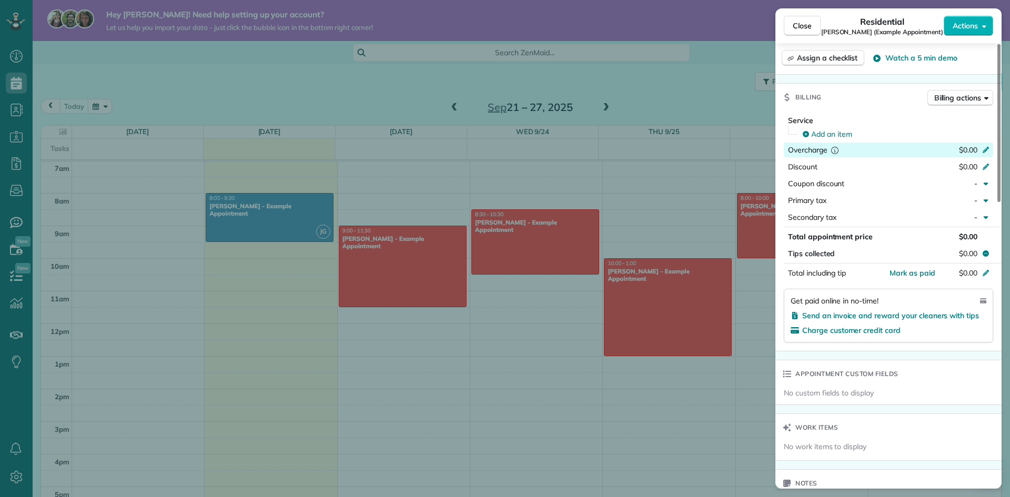
scroll to position [421, 0]
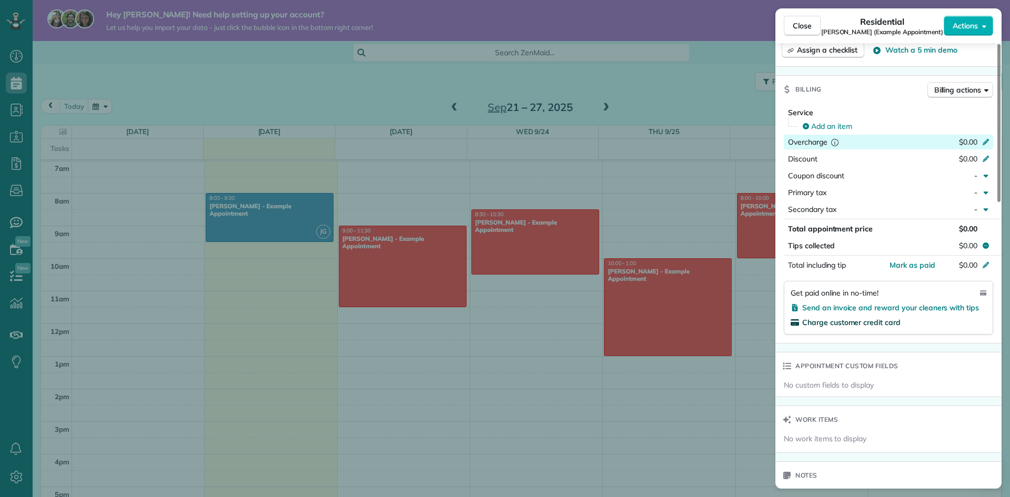
click at [896, 325] on span "Charge customer credit card" at bounding box center [851, 322] width 98 height 9
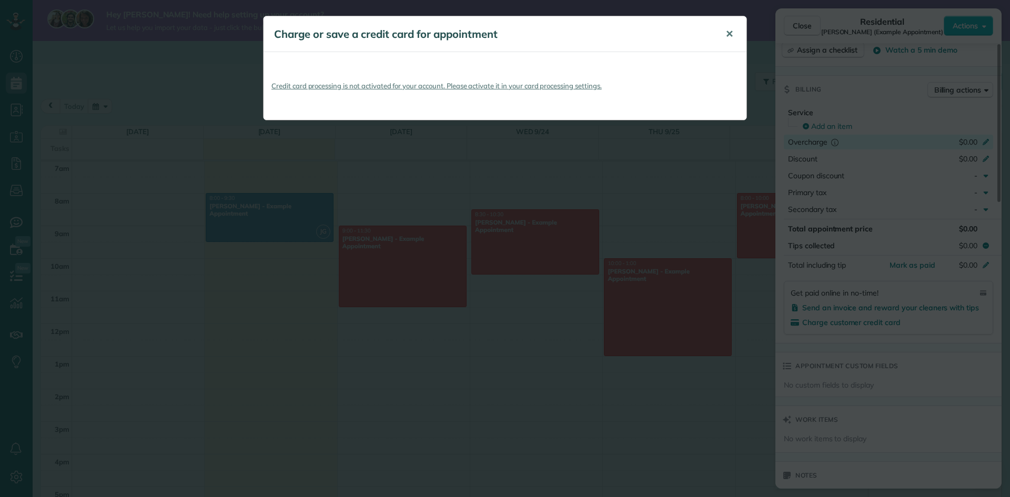
click at [727, 32] on span "✕" at bounding box center [730, 34] width 8 height 12
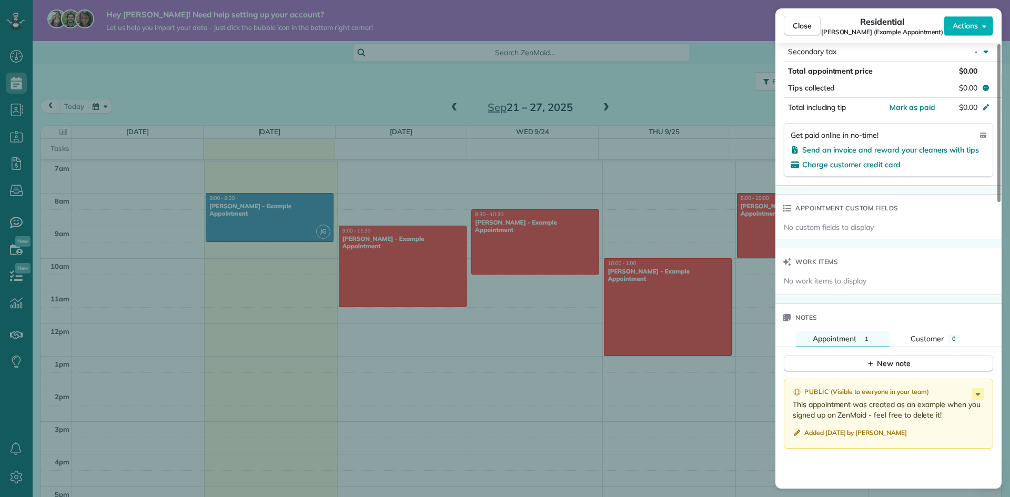
scroll to position [809, 0]
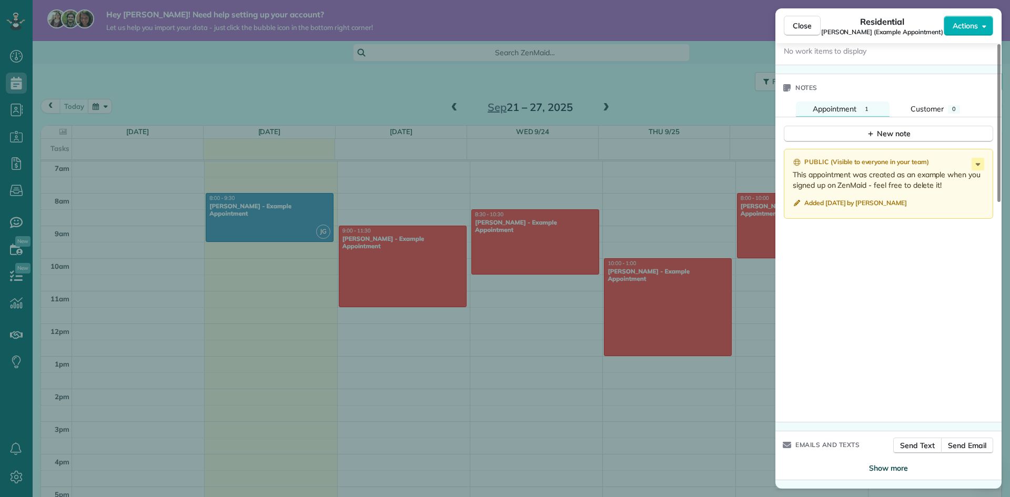
click at [893, 470] on span "Show more" at bounding box center [888, 468] width 39 height 11
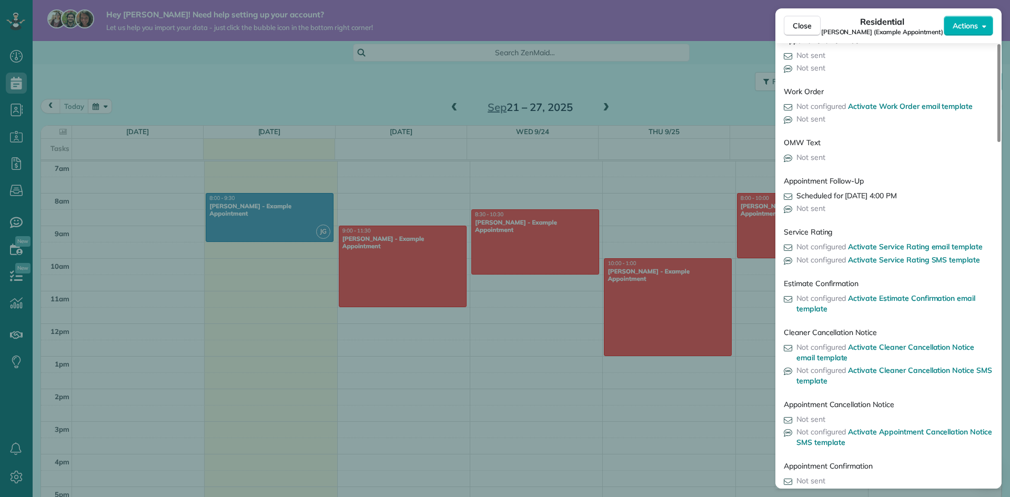
scroll to position [1295, 0]
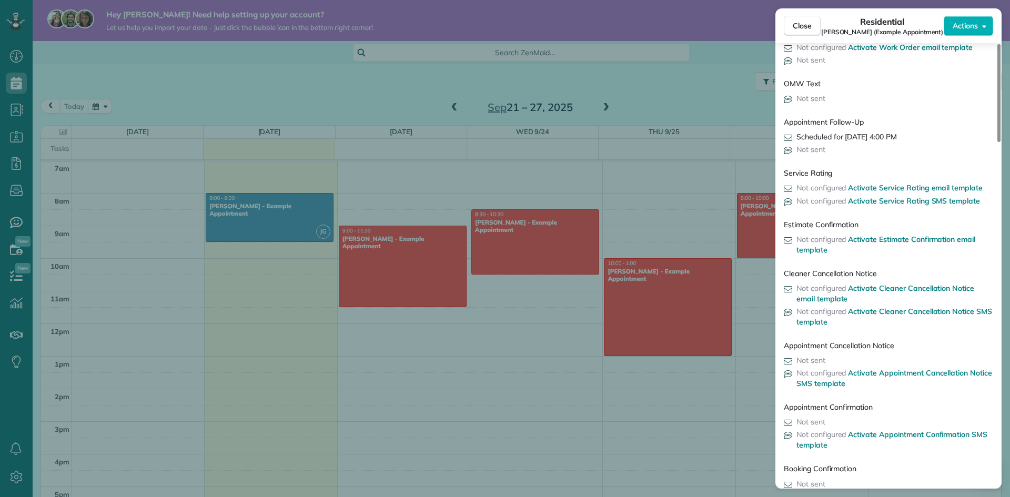
drag, startPoint x: 871, startPoint y: 179, endPoint x: 878, endPoint y: 172, distance: 10.8
click at [878, 172] on div "Service Rating" at bounding box center [888, 173] width 209 height 19
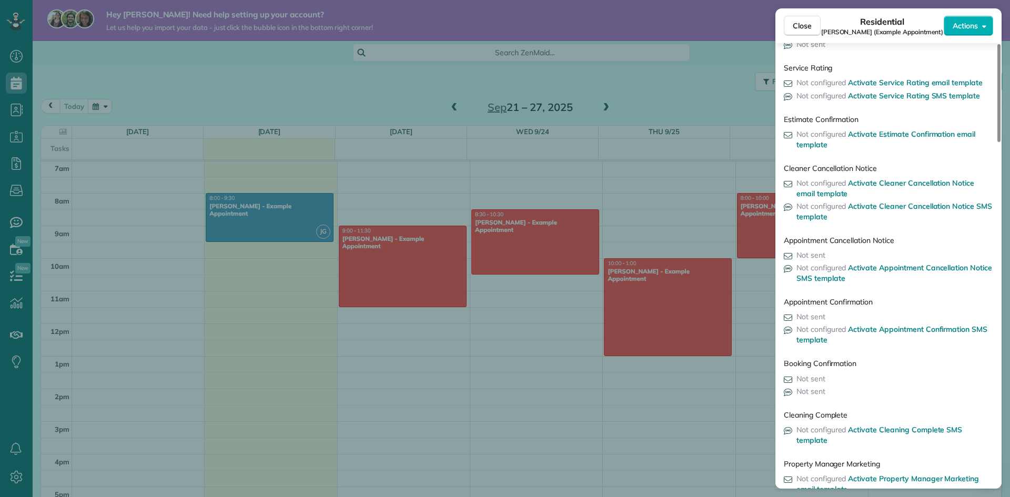
scroll to position [1453, 0]
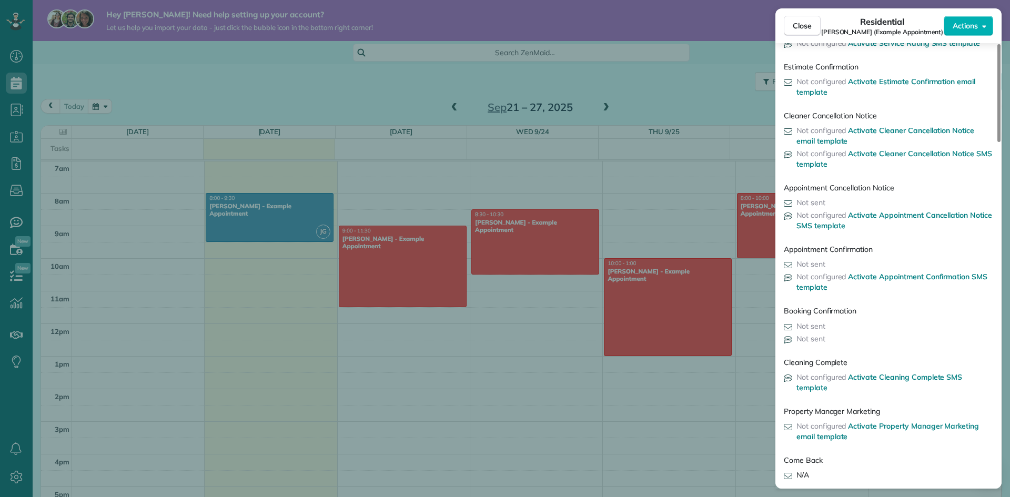
click at [811, 325] on span "Not sent" at bounding box center [811, 326] width 29 height 9
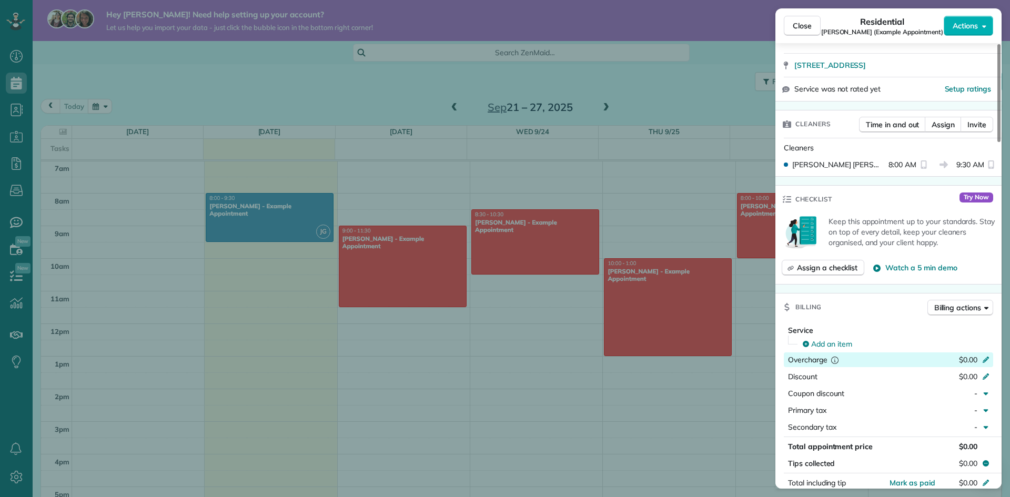
scroll to position [0, 0]
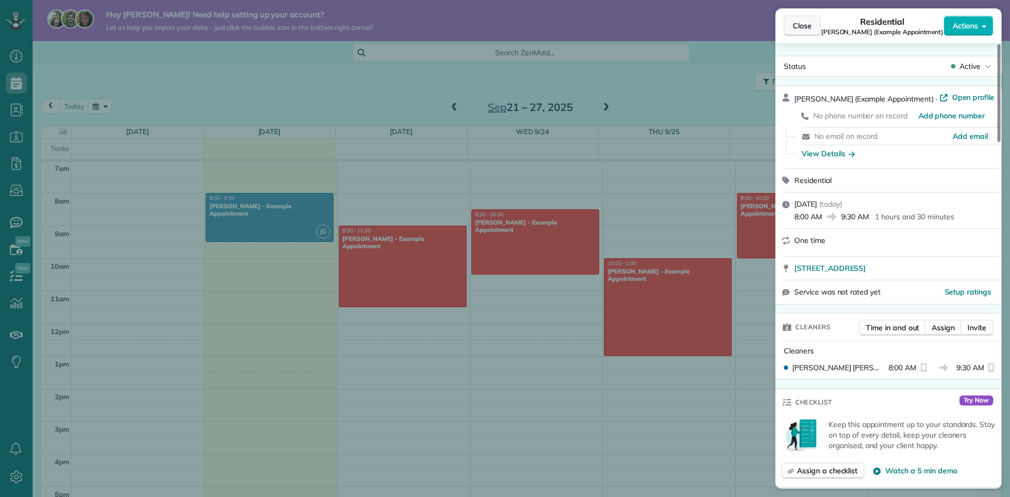
click at [808, 27] on span "Close" at bounding box center [802, 26] width 19 height 11
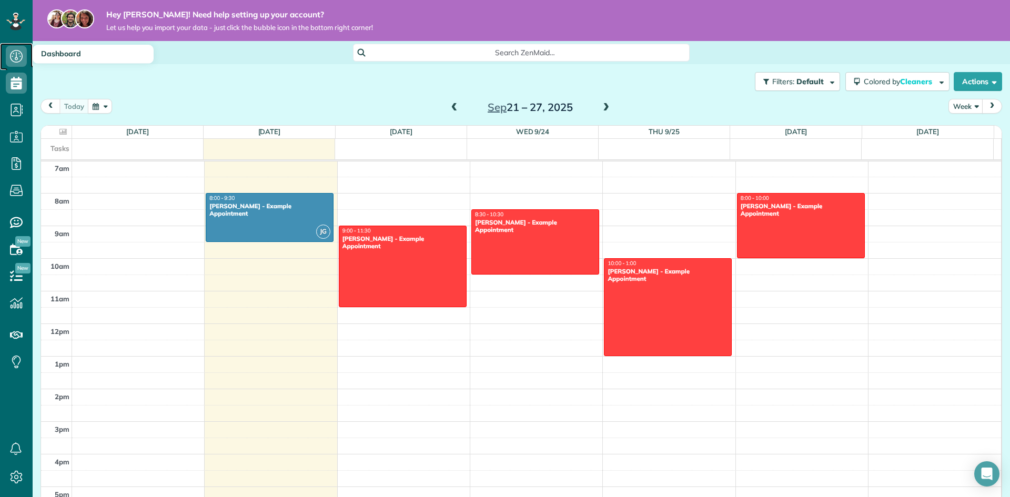
click at [4, 48] on link "Dashboard" at bounding box center [16, 56] width 33 height 27
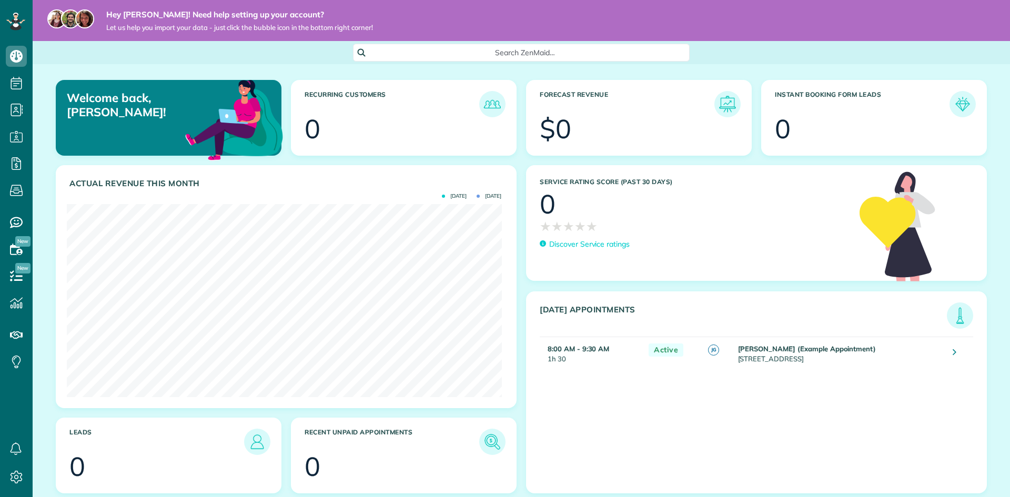
scroll to position [193, 435]
drag, startPoint x: 255, startPoint y: 53, endPoint x: 220, endPoint y: 53, distance: 34.2
click at [218, 52] on div "Search ZenMaid…" at bounding box center [522, 53] width 978 height 18
